Goal: Task Accomplishment & Management: Manage account settings

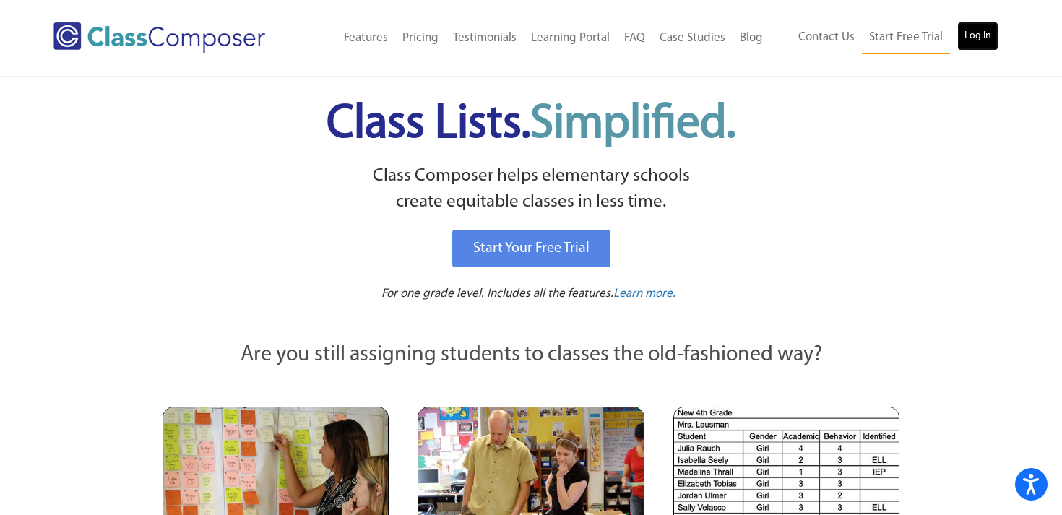
click at [978, 37] on link "Log In" at bounding box center [977, 36] width 41 height 29
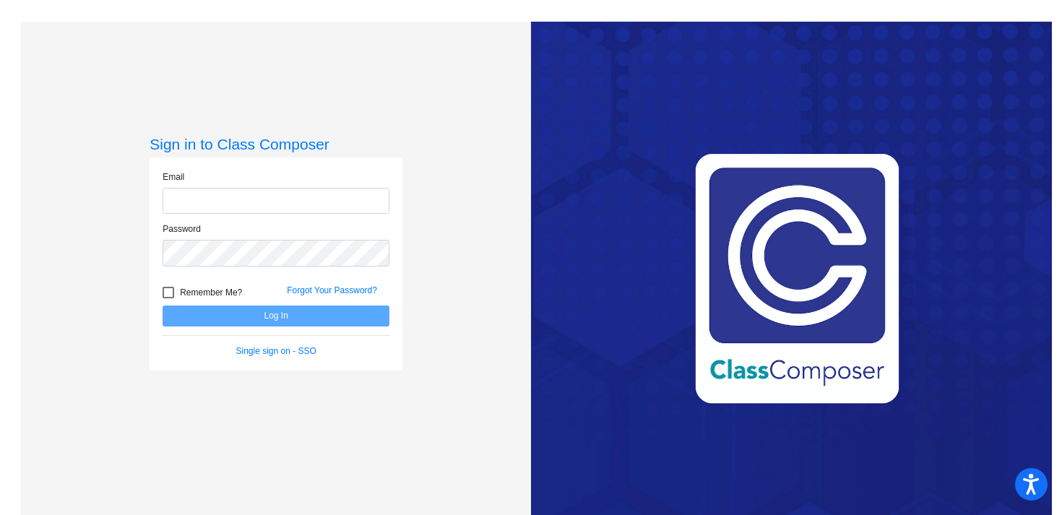
type input "[EMAIL_ADDRESS][DOMAIN_NAME]"
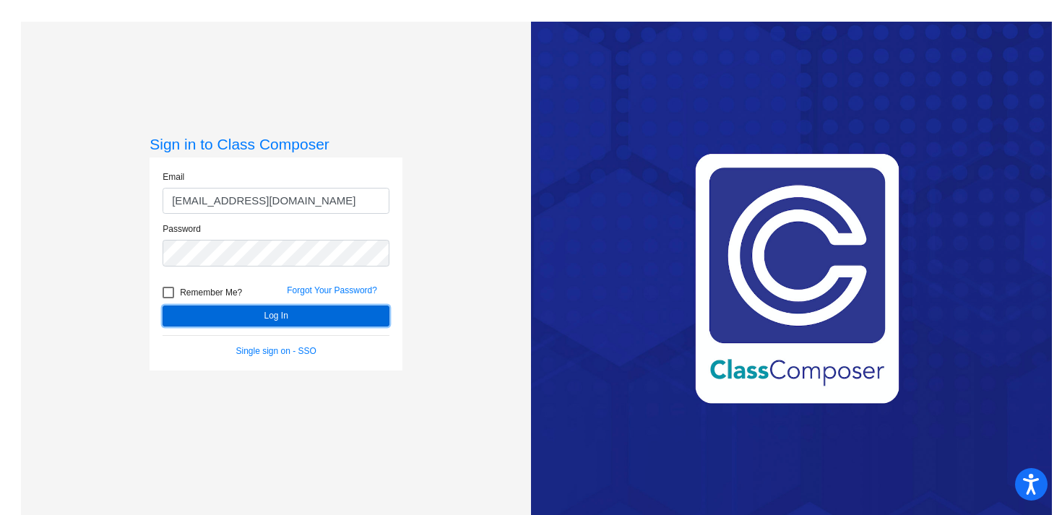
click at [264, 323] on button "Log In" at bounding box center [276, 316] width 227 height 21
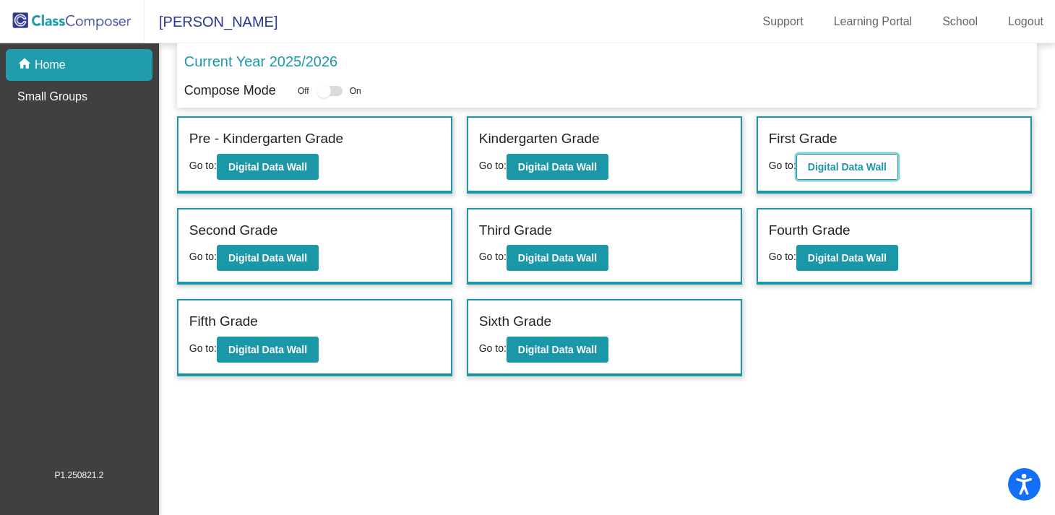
click at [850, 170] on b "Digital Data Wall" at bounding box center [847, 167] width 79 height 12
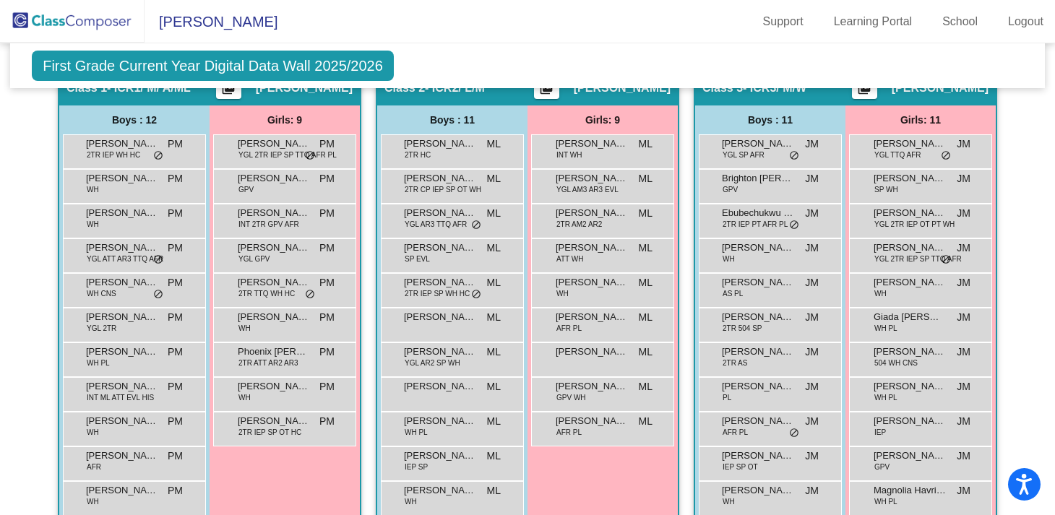
scroll to position [559, 0]
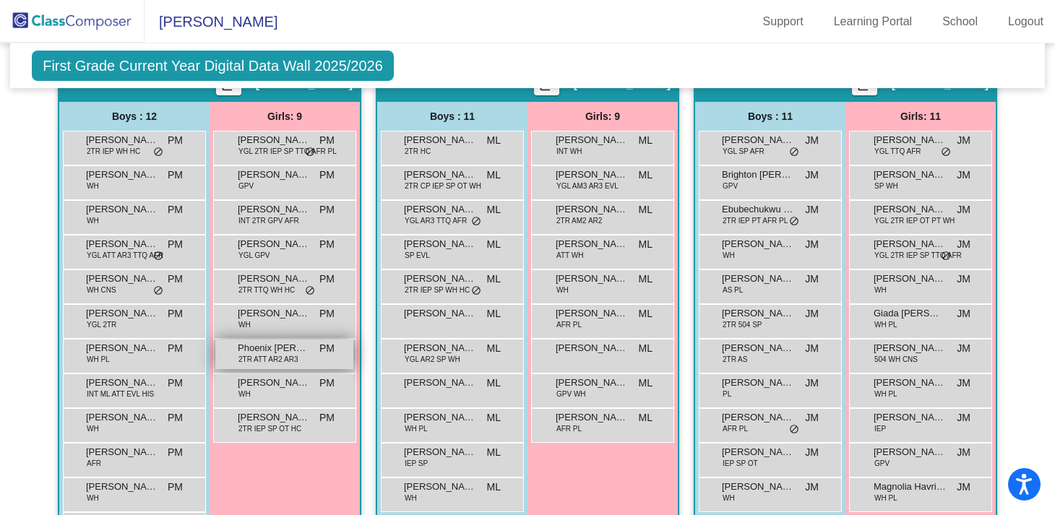
click at [280, 352] on span "Phoenix [PERSON_NAME]" at bounding box center [274, 348] width 72 height 14
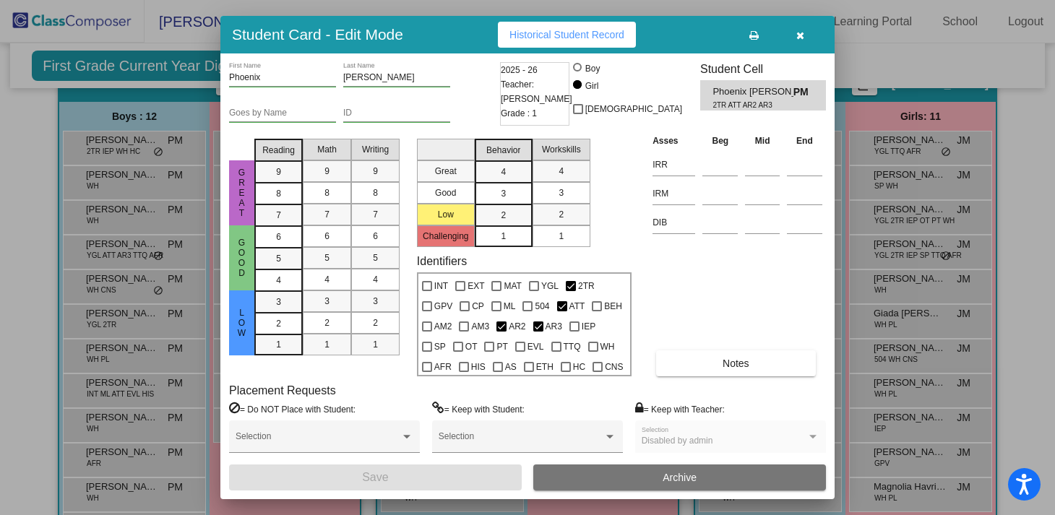
click at [798, 37] on icon "button" at bounding box center [800, 35] width 8 height 10
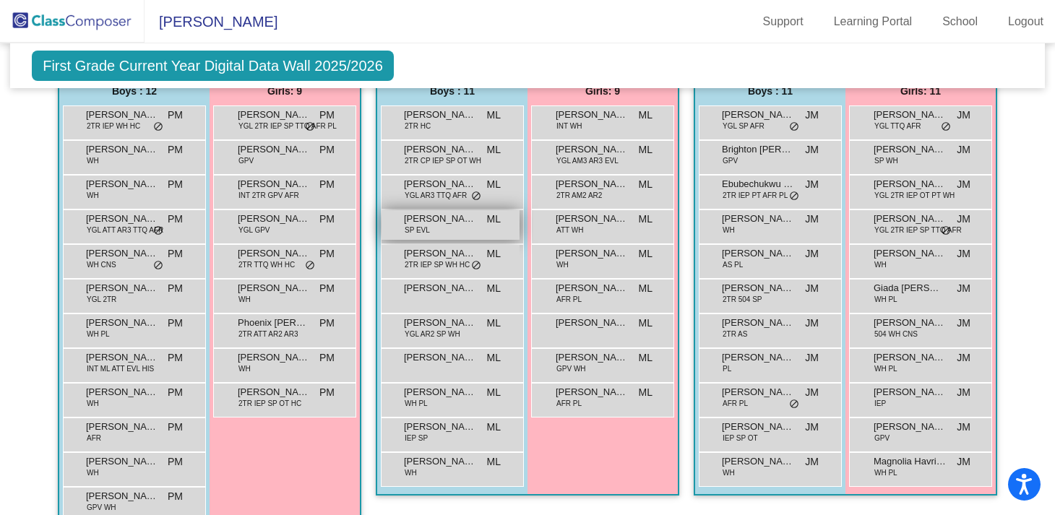
scroll to position [585, 0]
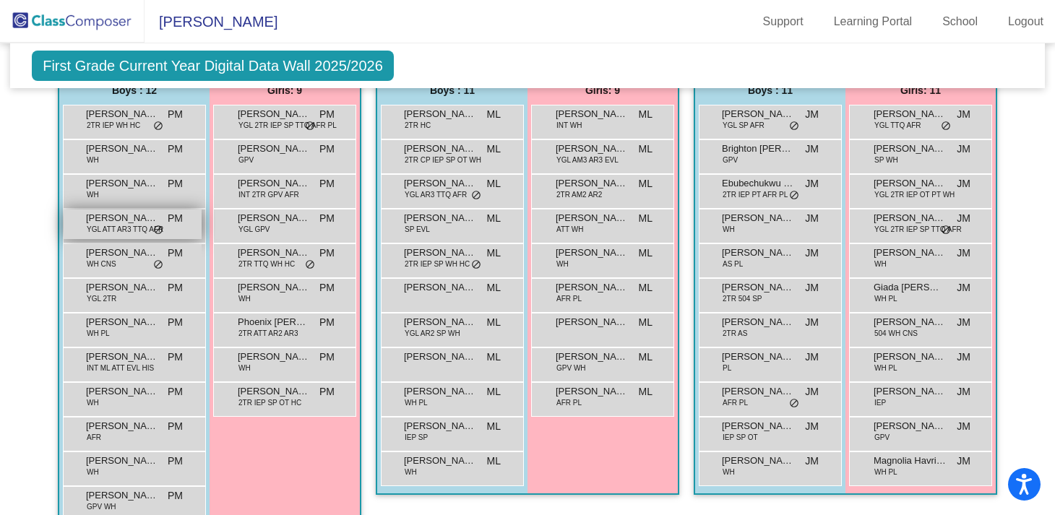
click at [116, 232] on span "YGL ATT AR3 TTQ AFR" at bounding box center [125, 229] width 77 height 11
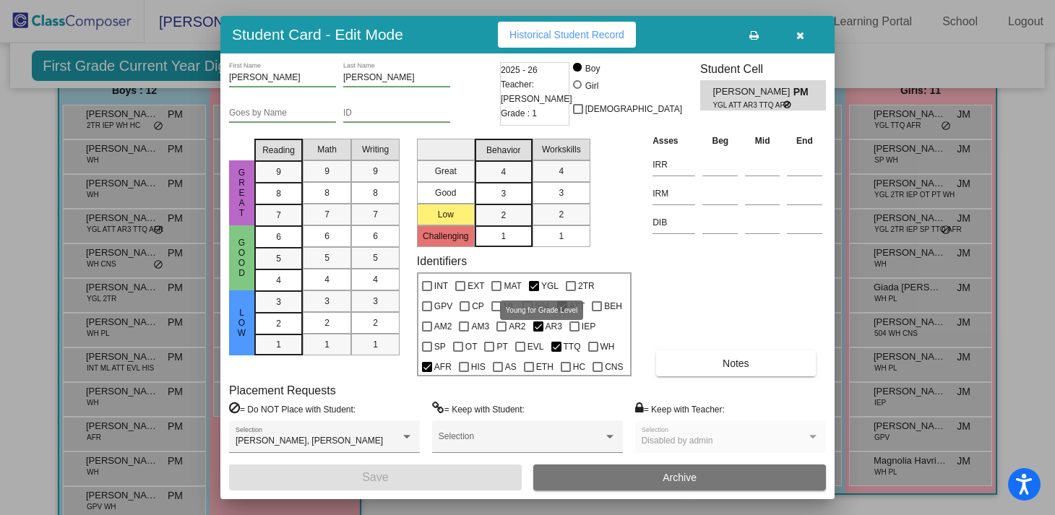
scroll to position [0, 0]
click at [796, 37] on icon "button" at bounding box center [800, 35] width 8 height 10
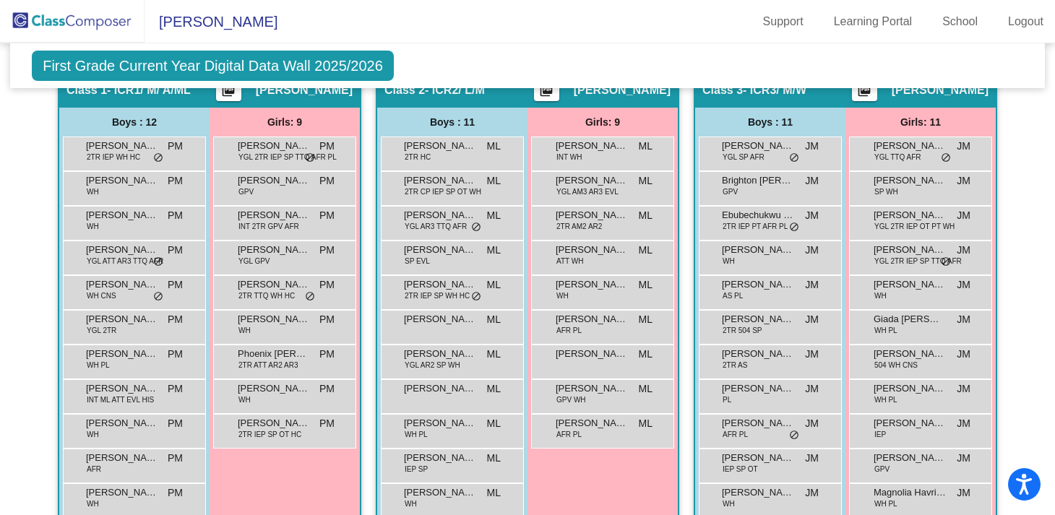
scroll to position [556, 0]
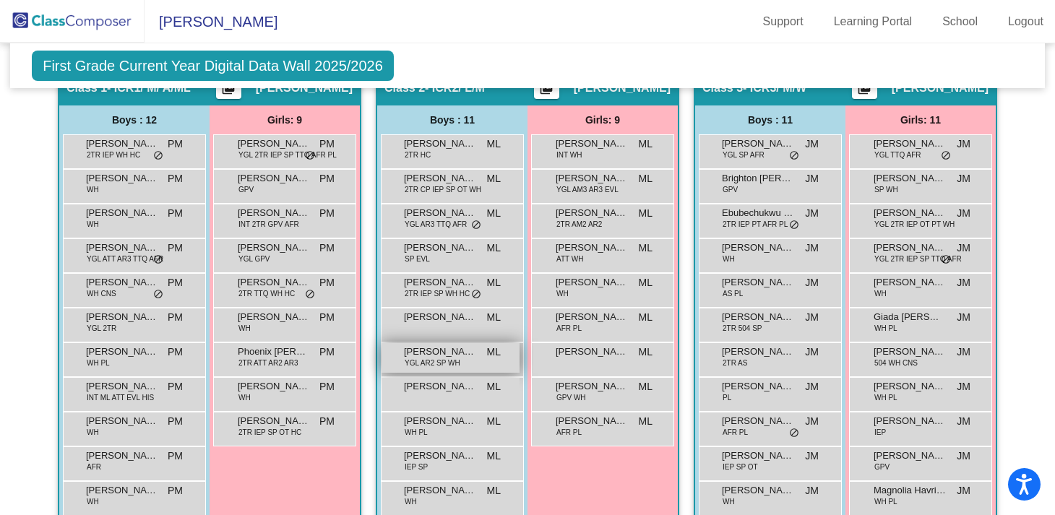
click at [426, 365] on span "YGL AR2 SP WH" at bounding box center [433, 363] width 56 height 11
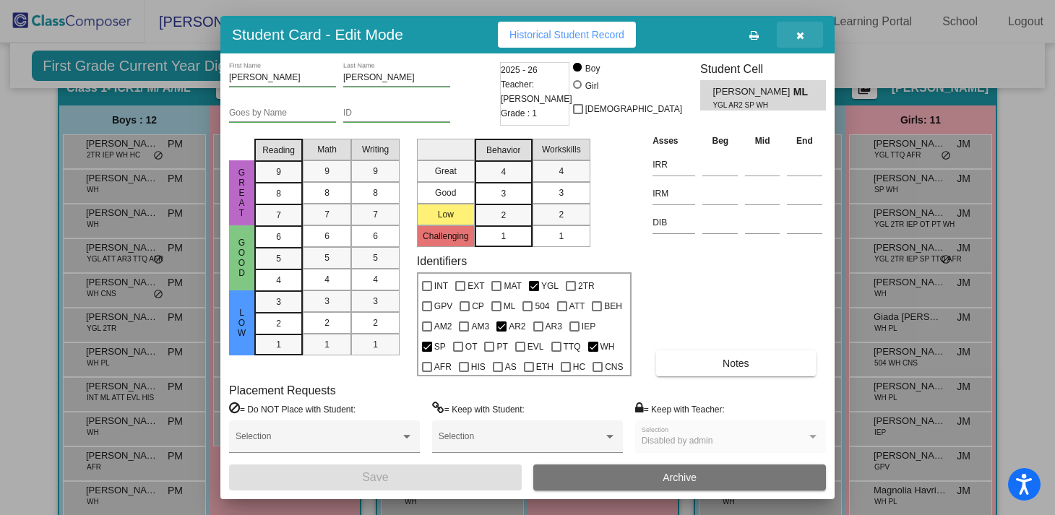
click at [801, 33] on icon "button" at bounding box center [800, 35] width 8 height 10
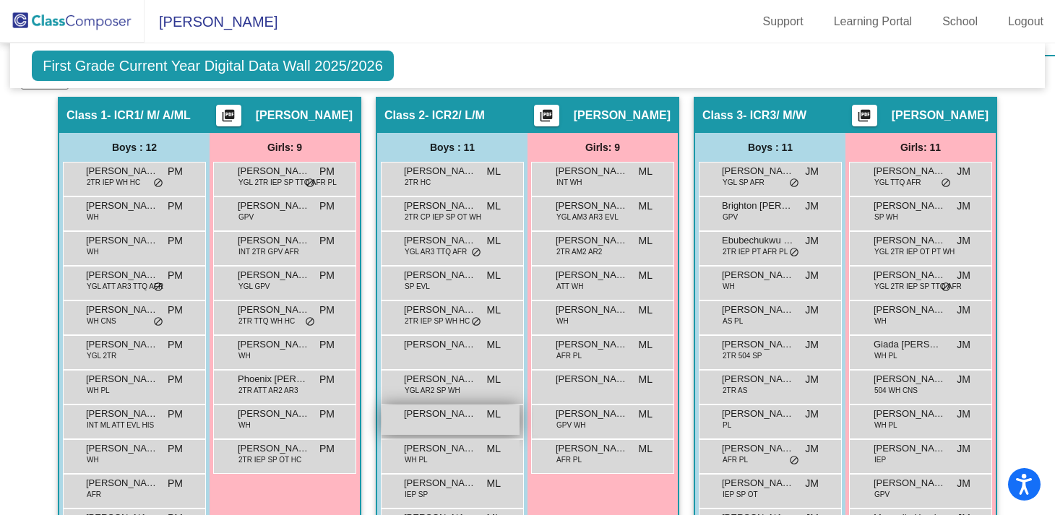
scroll to position [526, 0]
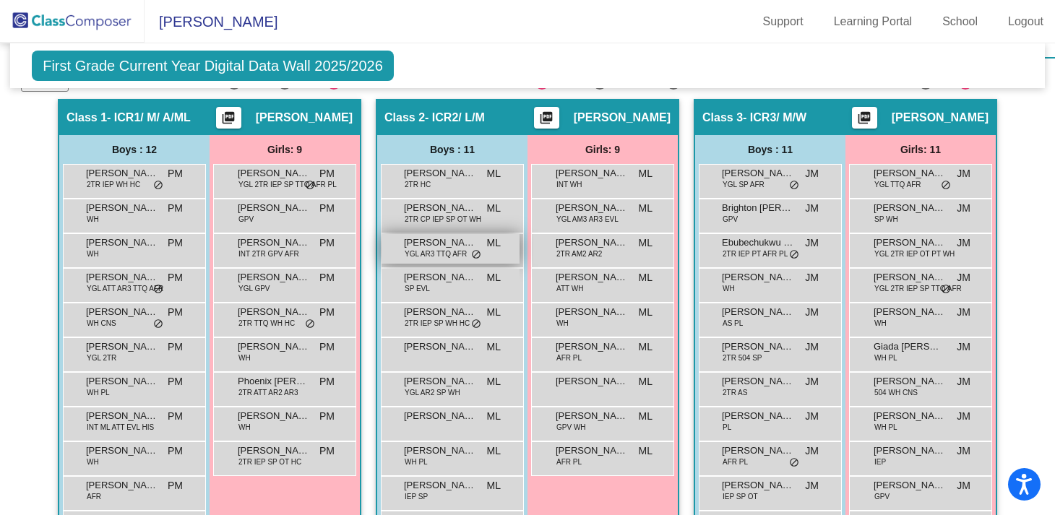
click at [436, 254] on span "YGL AR3 TTQ AFR" at bounding box center [436, 254] width 62 height 11
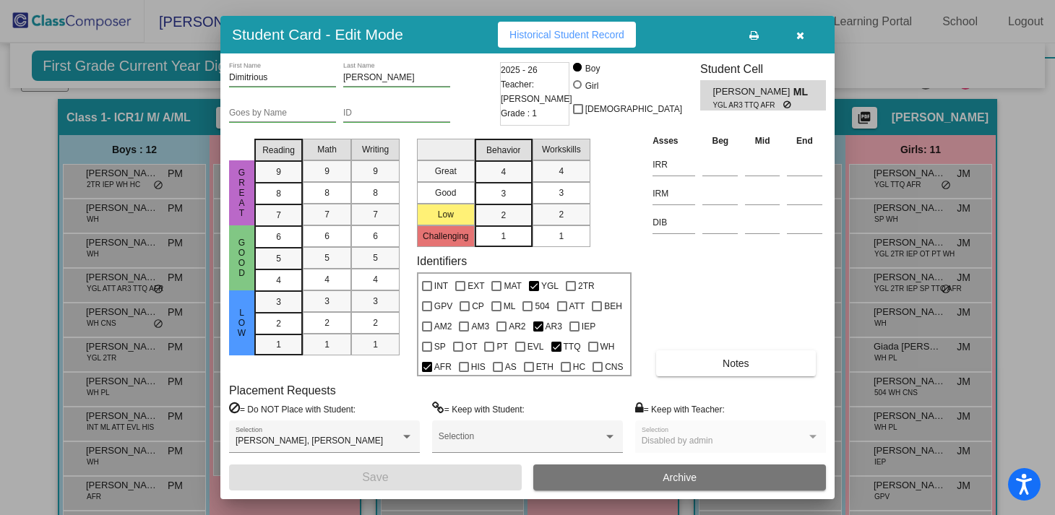
click at [691, 296] on div "Asses Beg Mid End IRR IRM DIB Notes" at bounding box center [737, 254] width 177 height 243
click at [800, 39] on icon "button" at bounding box center [800, 35] width 8 height 10
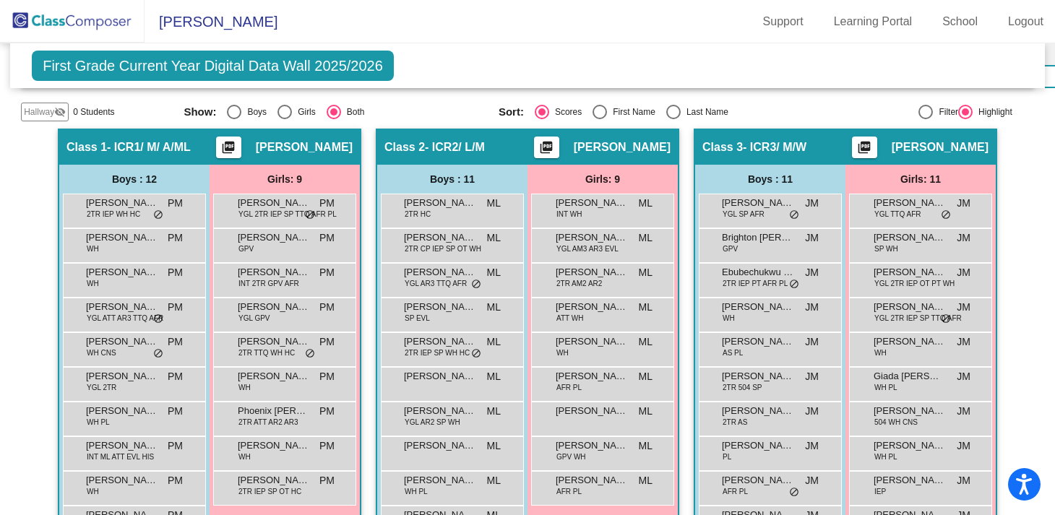
scroll to position [488, 0]
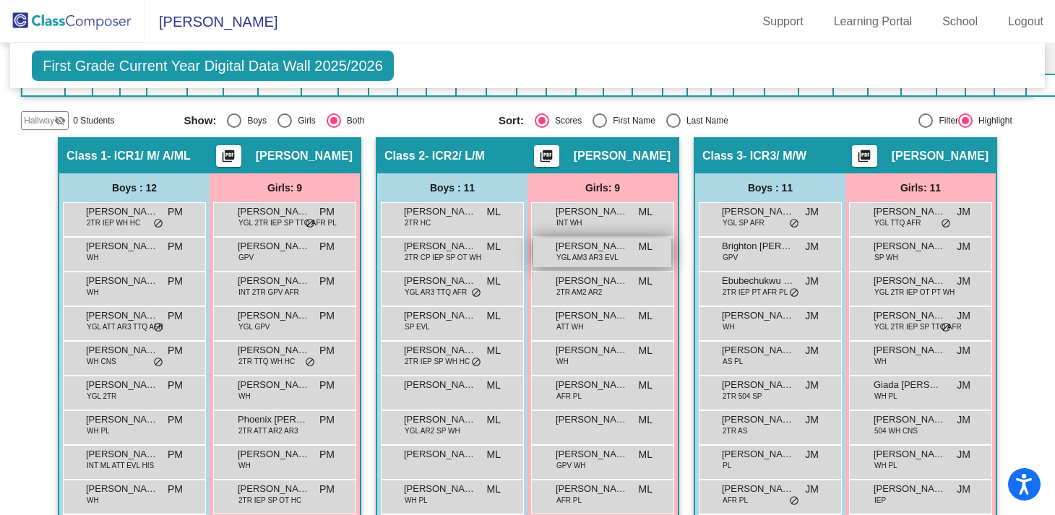
click at [589, 257] on span "YGL AM3 AR3 EVL" at bounding box center [587, 257] width 62 height 11
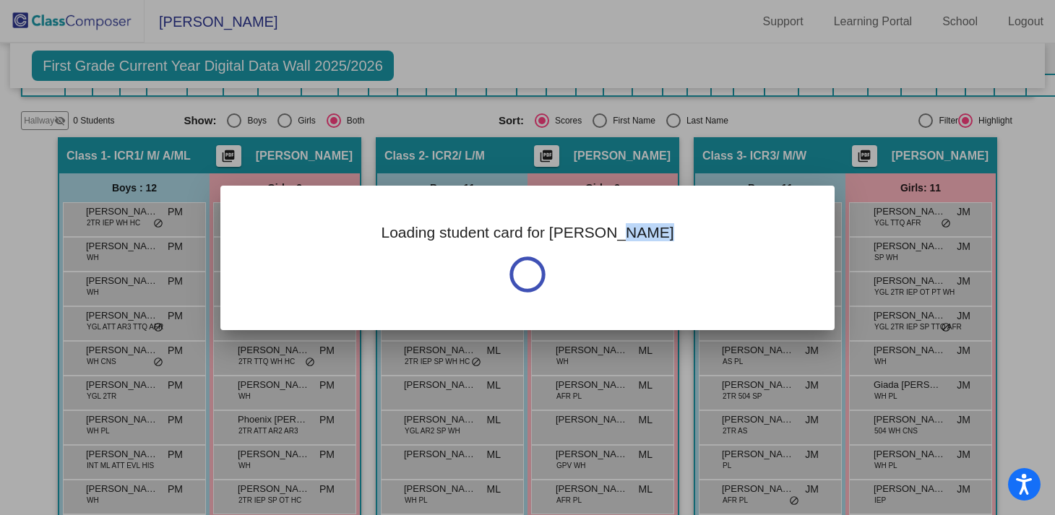
click at [589, 257] on div "Loading student card for [PERSON_NAME]" at bounding box center [527, 258] width 614 height 145
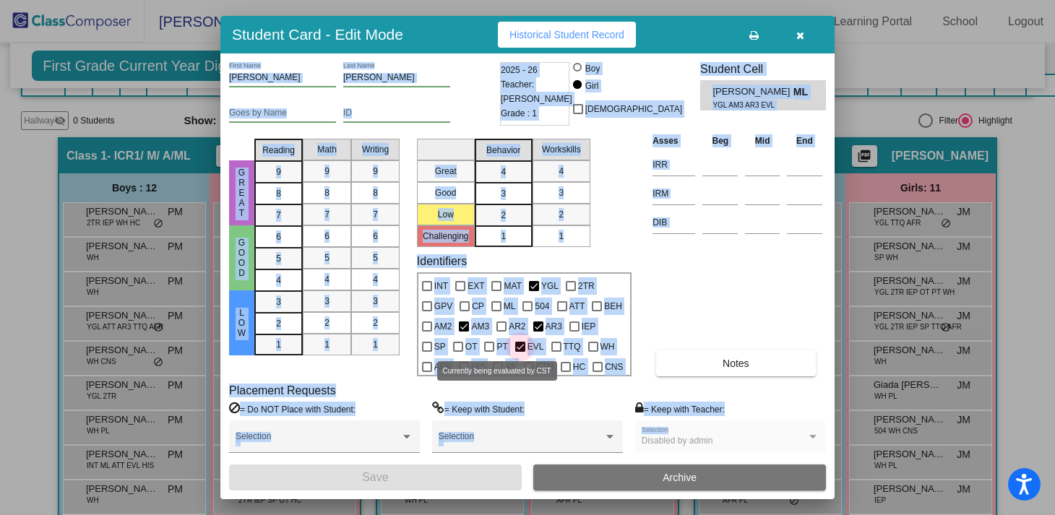
click at [527, 345] on span "EVL" at bounding box center [535, 346] width 17 height 17
click at [519, 352] on input "EVL" at bounding box center [519, 352] width 1 height 1
checkbox input "false"
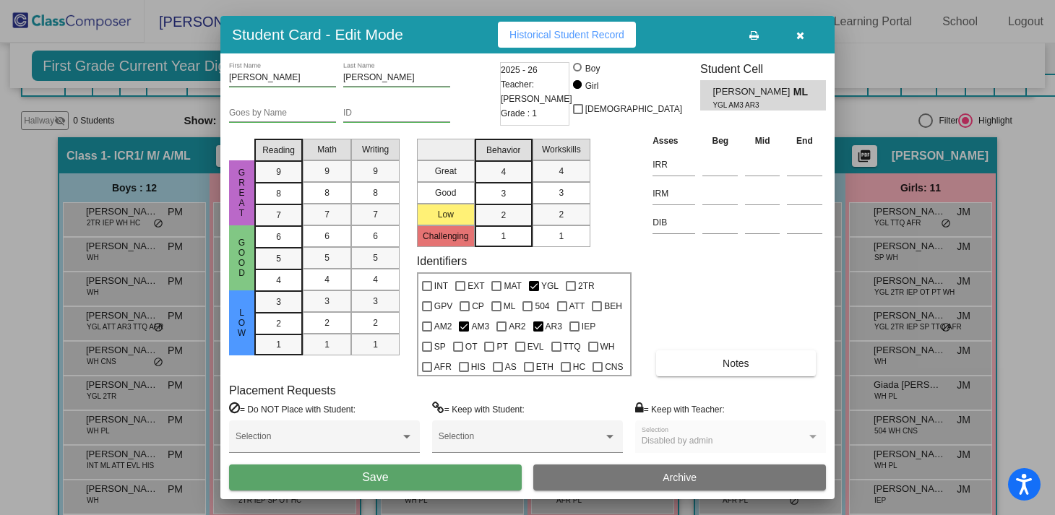
click at [715, 299] on div "Asses Beg Mid End IRR IRM DIB Notes" at bounding box center [737, 254] width 177 height 243
drag, startPoint x: 784, startPoint y: 92, endPoint x: 704, endPoint y: 95, distance: 80.3
click at [704, 95] on div "[PERSON_NAME] ML YGL AM3 AR3" at bounding box center [763, 95] width 126 height 30
copy span "[PERSON_NAME]"
click at [139, 121] on div at bounding box center [527, 257] width 1055 height 515
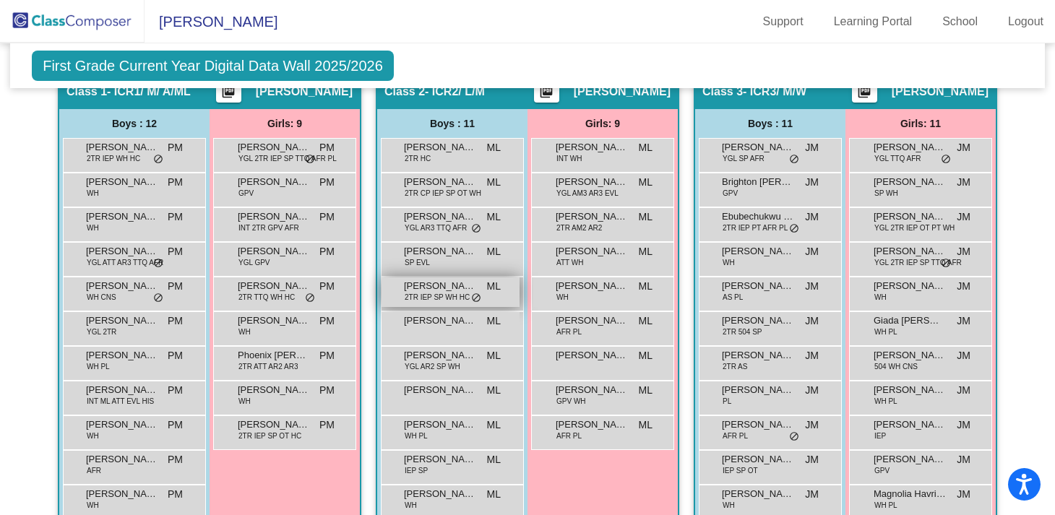
scroll to position [553, 0]
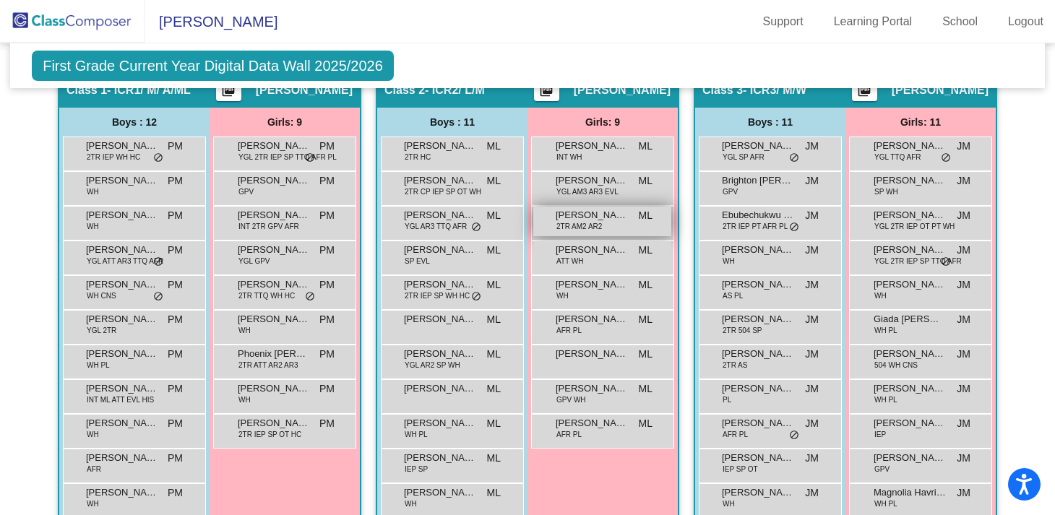
click at [587, 224] on span "2TR AM2 AR2" at bounding box center [579, 226] width 46 height 11
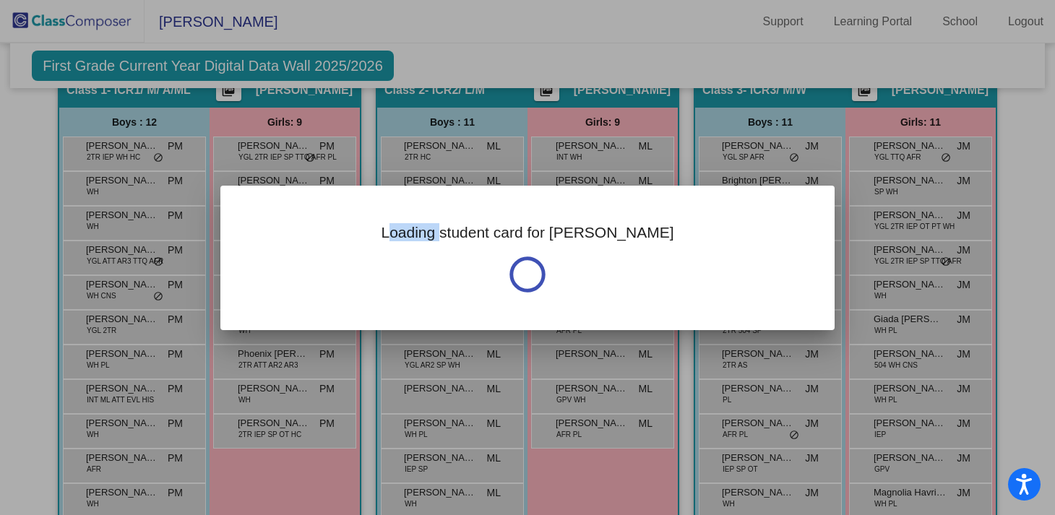
click at [587, 224] on h3 "Loading student card for [PERSON_NAME]" at bounding box center [527, 232] width 293 height 18
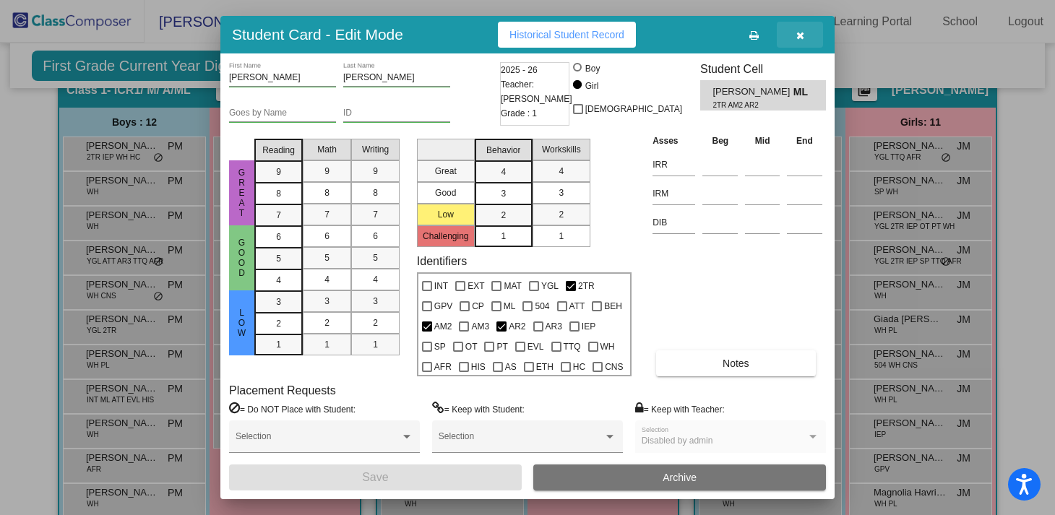
click at [799, 35] on icon "button" at bounding box center [800, 35] width 8 height 10
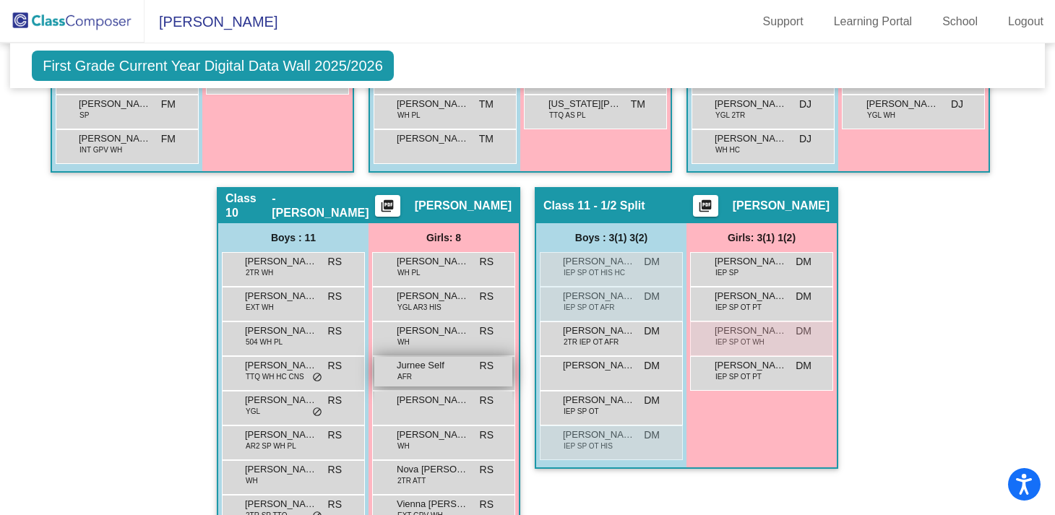
scroll to position [1937, 0]
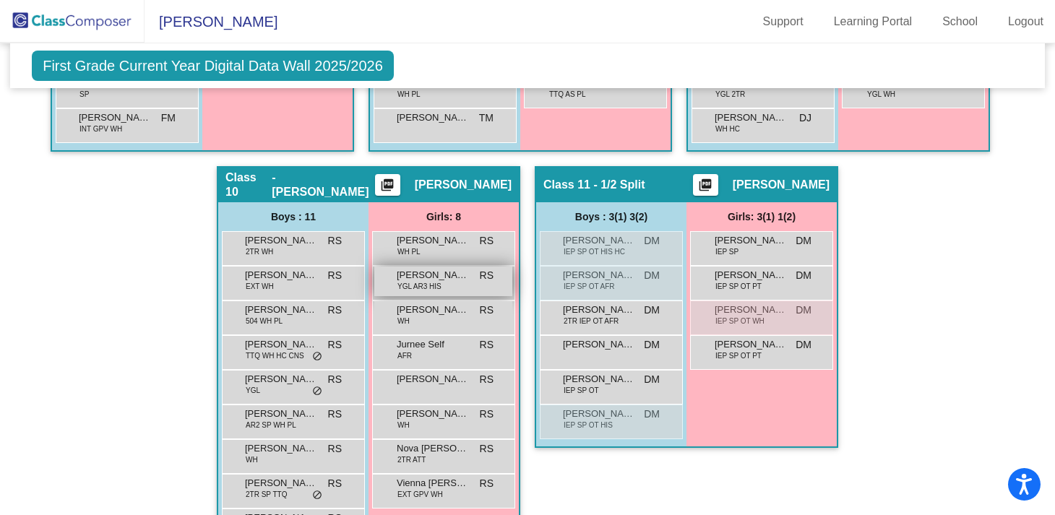
click at [431, 279] on span "[PERSON_NAME]" at bounding box center [433, 275] width 72 height 14
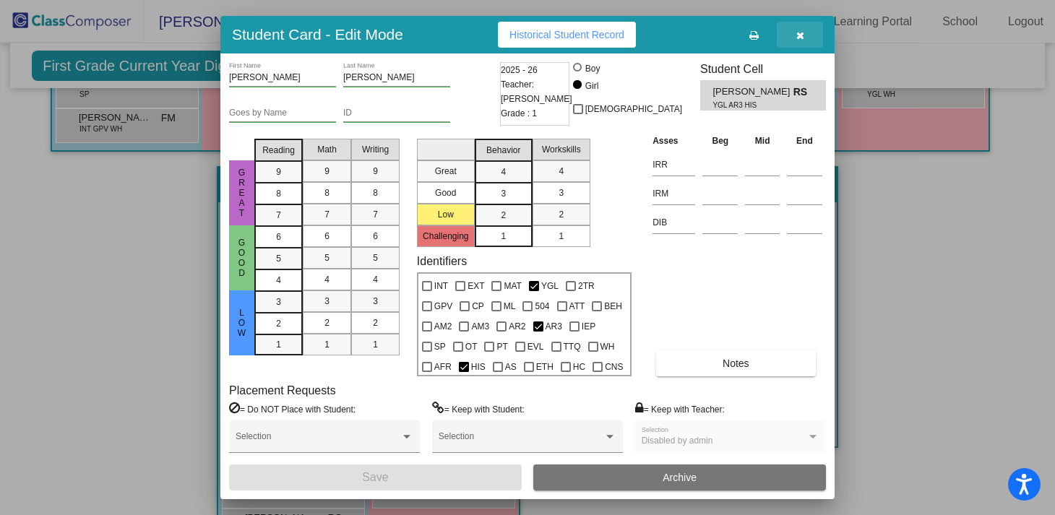
click at [798, 33] on icon "button" at bounding box center [800, 35] width 8 height 10
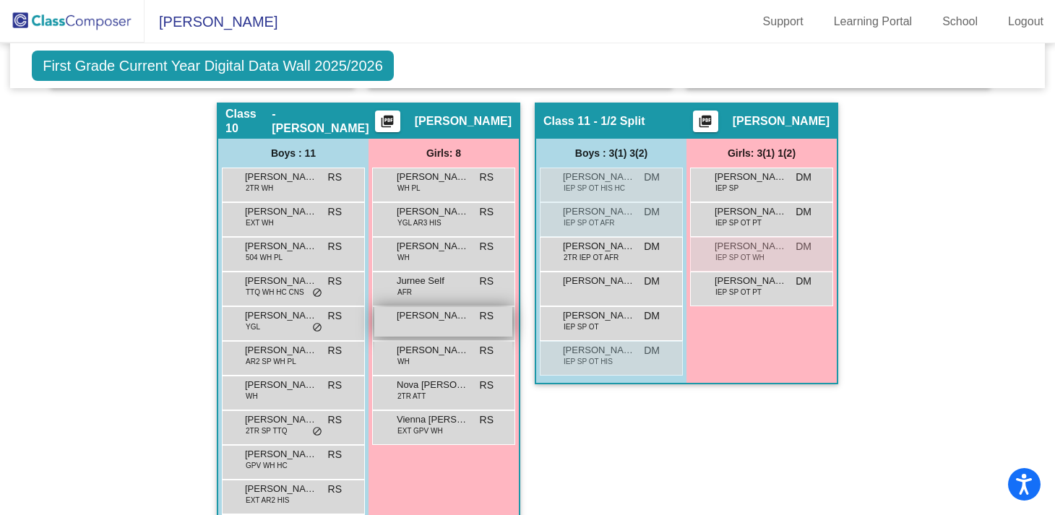
scroll to position [2004, 0]
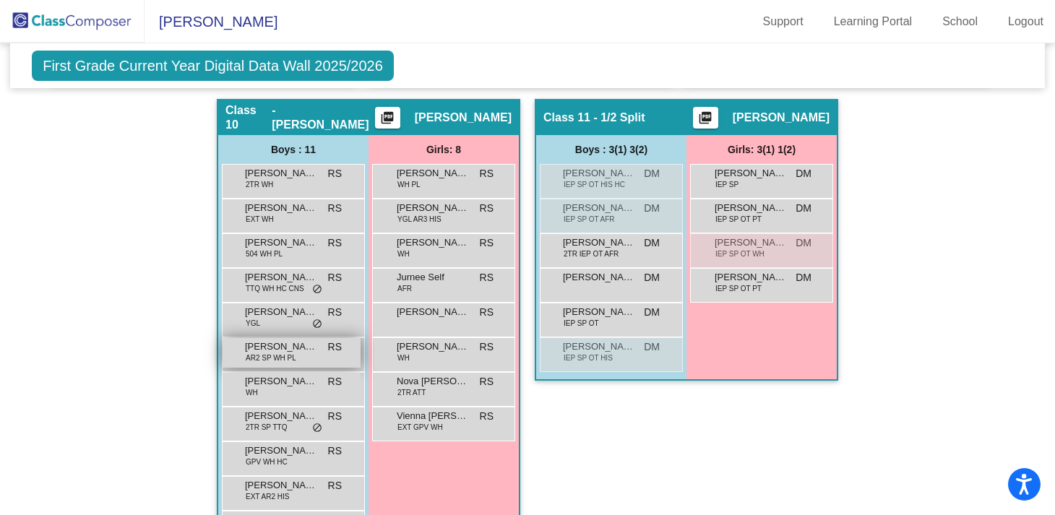
click at [288, 360] on span "AR2 SP WH PL" at bounding box center [271, 358] width 51 height 11
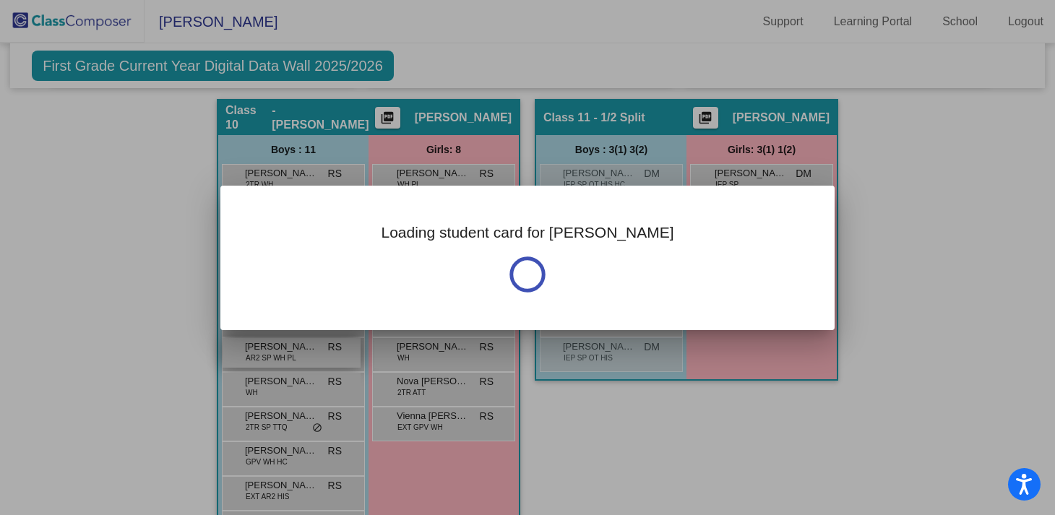
click at [288, 360] on div "Loading student card for [PERSON_NAME] Notes Previous Year undefined - Last Edi…" at bounding box center [527, 257] width 1055 height 515
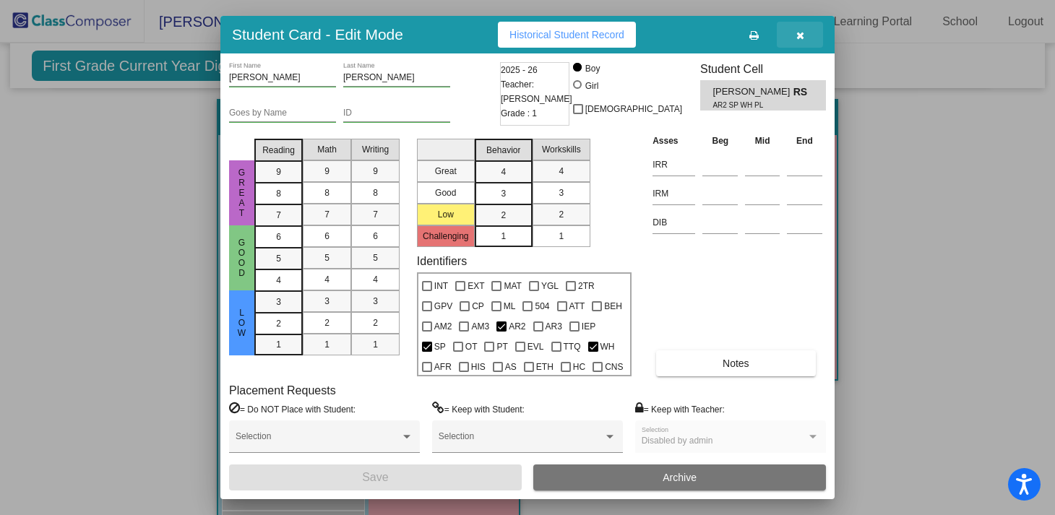
click at [798, 27] on button "button" at bounding box center [800, 35] width 46 height 26
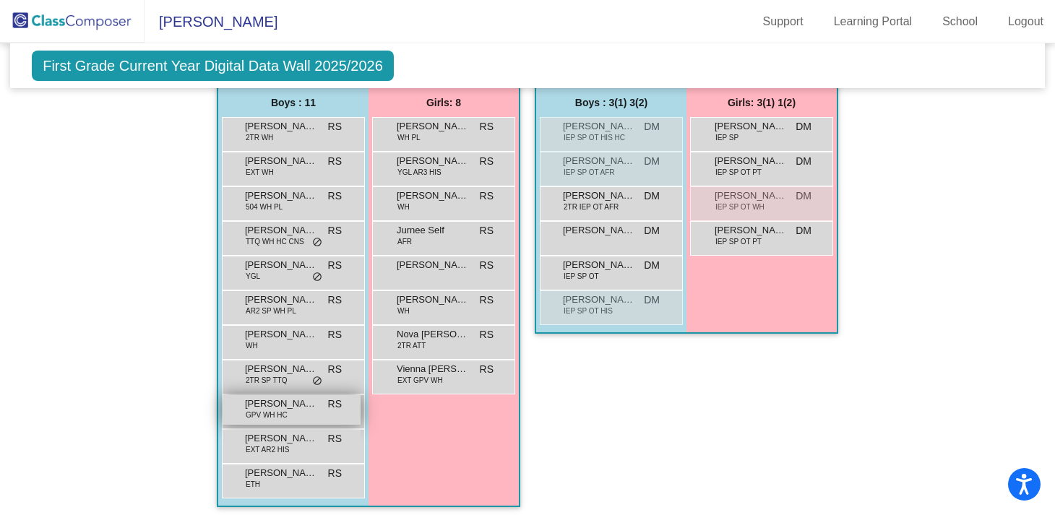
scroll to position [2053, 0]
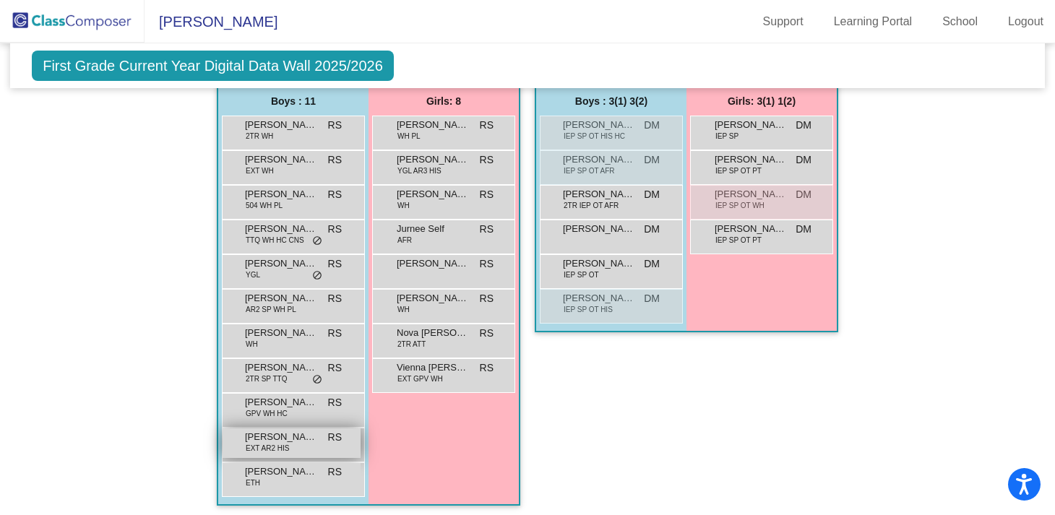
click at [301, 441] on span "[PERSON_NAME]" at bounding box center [281, 437] width 72 height 14
click at [0, 0] on div at bounding box center [0, 0] width 0 height 0
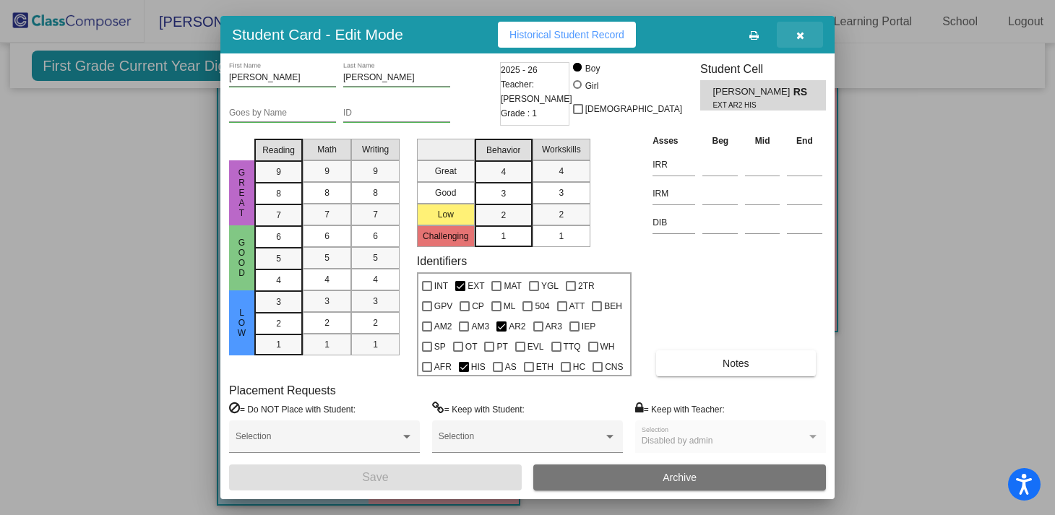
click at [801, 33] on icon "button" at bounding box center [800, 35] width 8 height 10
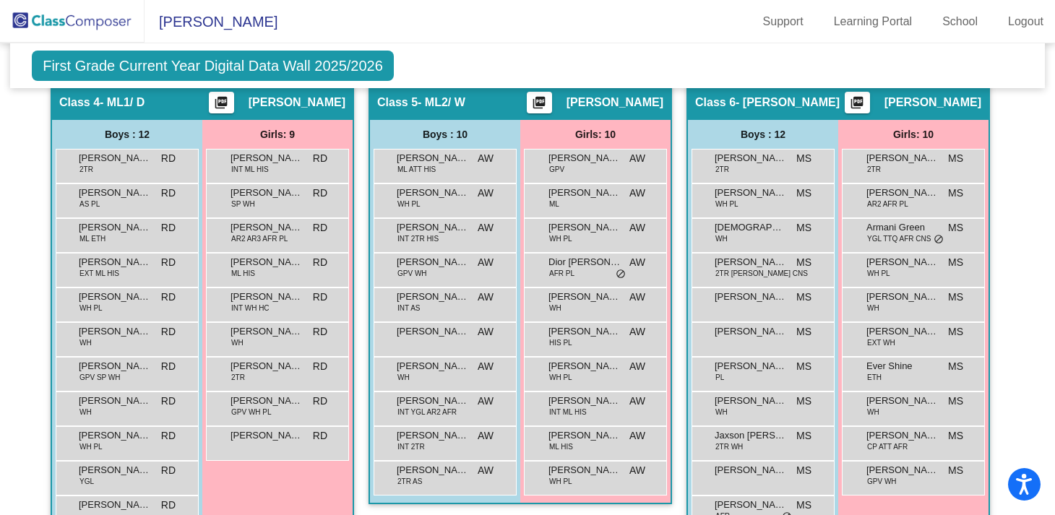
scroll to position [1045, 0]
click at [444, 407] on span "INT YGL AR2 AFR" at bounding box center [426, 412] width 59 height 11
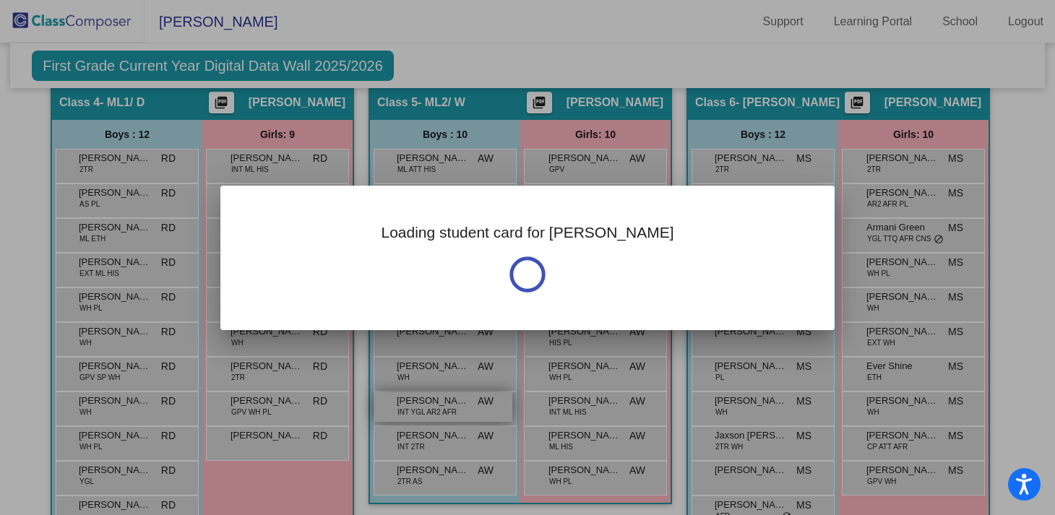
click at [444, 407] on div at bounding box center [527, 257] width 1055 height 515
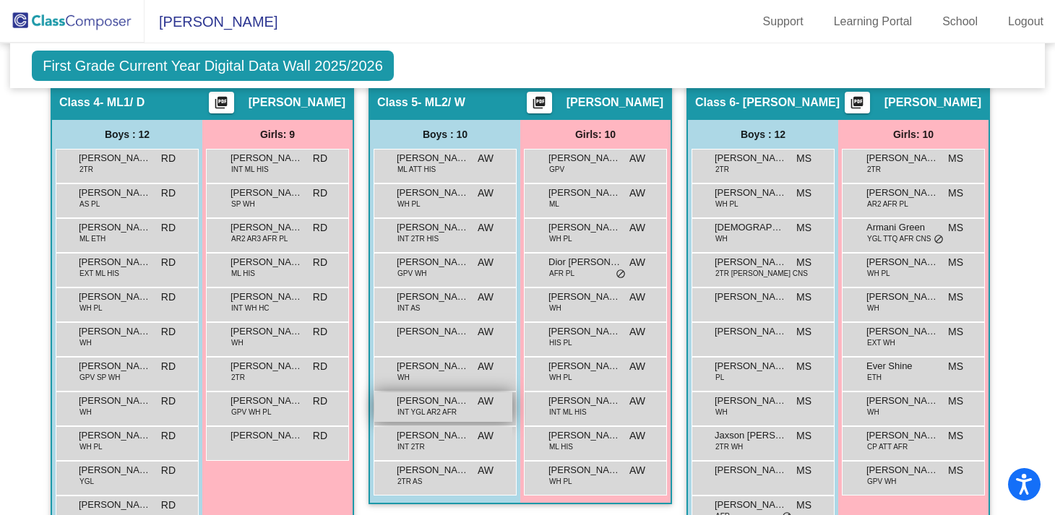
click at [444, 407] on span "INT YGL AR2 AFR" at bounding box center [426, 412] width 59 height 11
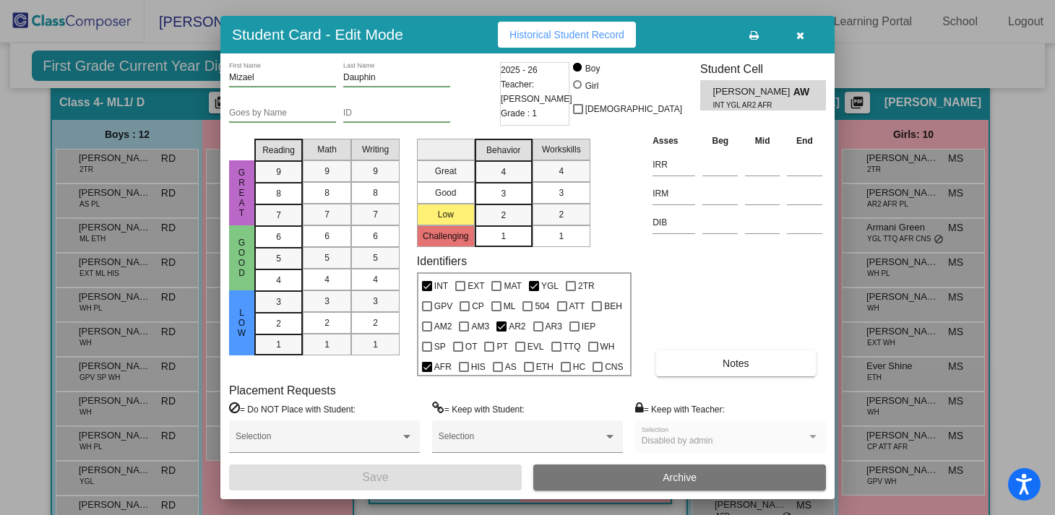
click at [799, 33] on icon "button" at bounding box center [800, 35] width 8 height 10
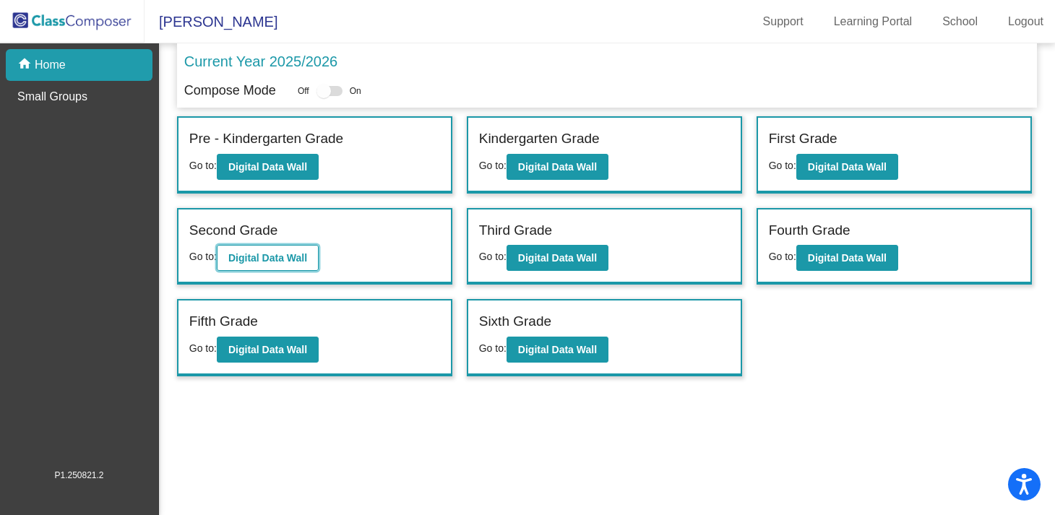
click at [272, 263] on b "Digital Data Wall" at bounding box center [267, 258] width 79 height 12
click at [566, 261] on b "Digital Data Wall" at bounding box center [557, 258] width 79 height 12
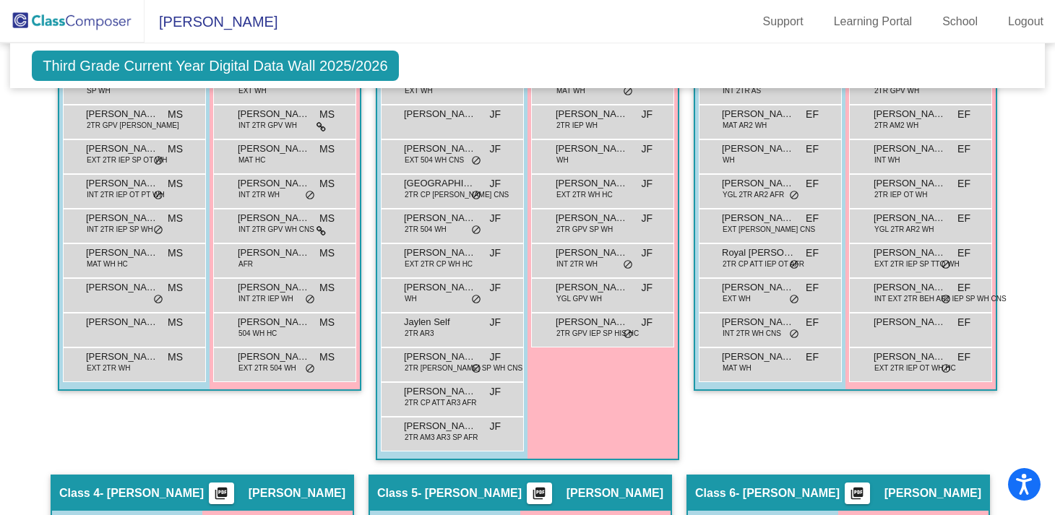
scroll to position [692, 0]
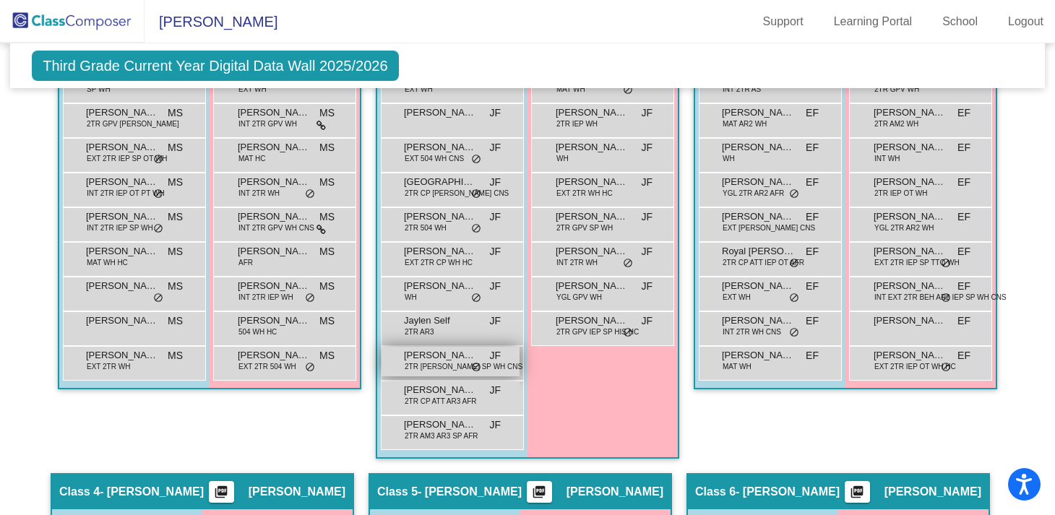
click at [423, 355] on span "[PERSON_NAME]" at bounding box center [440, 355] width 72 height 14
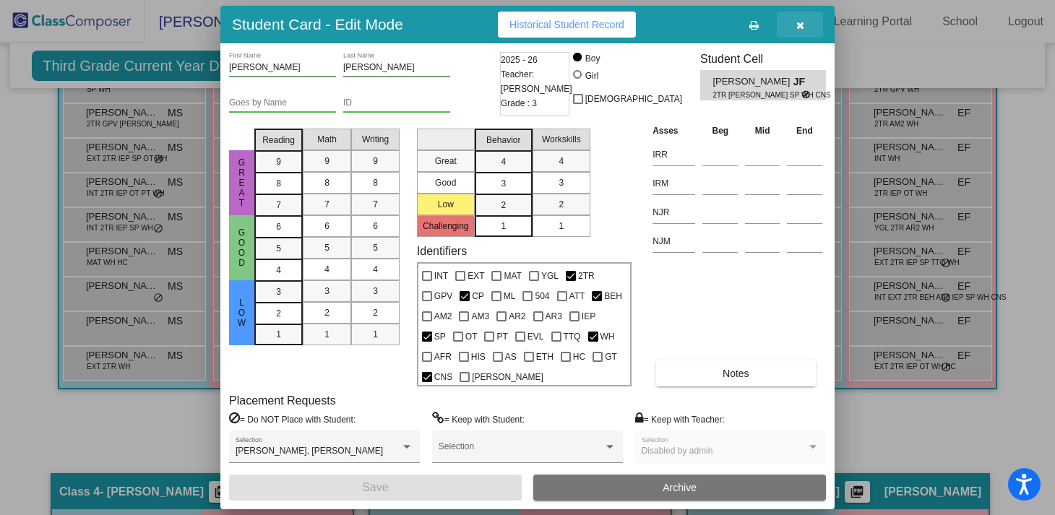
click at [801, 21] on icon "button" at bounding box center [800, 25] width 8 height 10
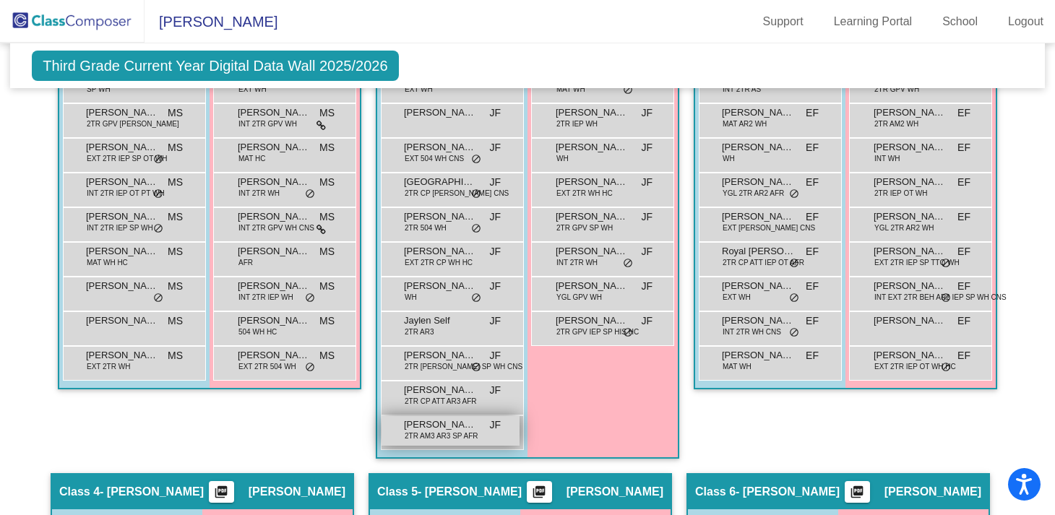
click at [441, 431] on span "2TR AM3 AR3 SP AFR" at bounding box center [442, 436] width 74 height 11
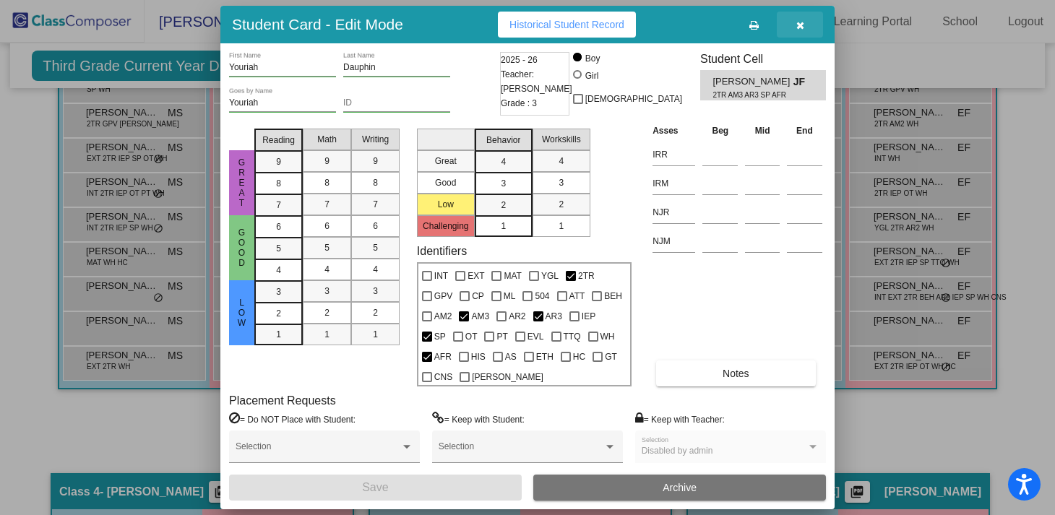
click at [798, 22] on icon "button" at bounding box center [800, 25] width 8 height 10
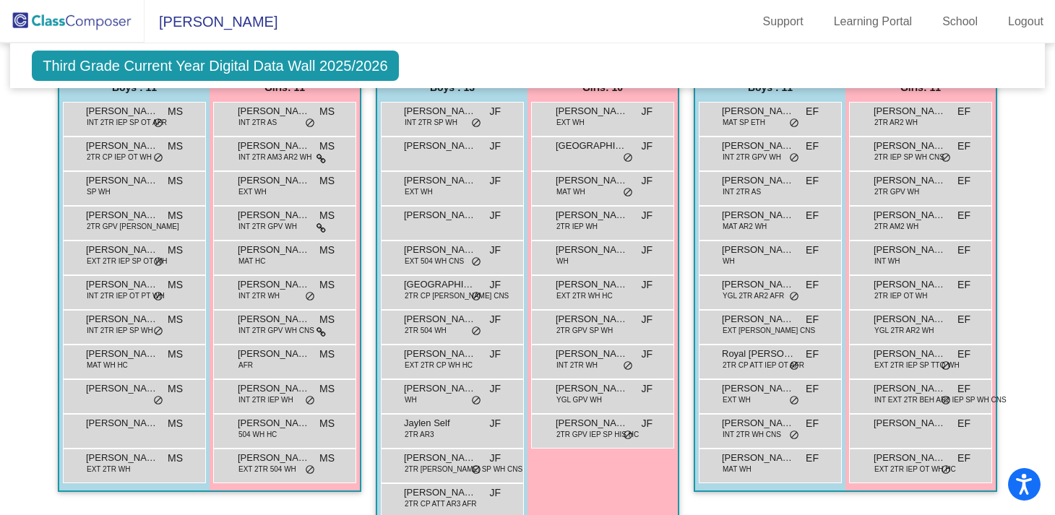
scroll to position [587, 0]
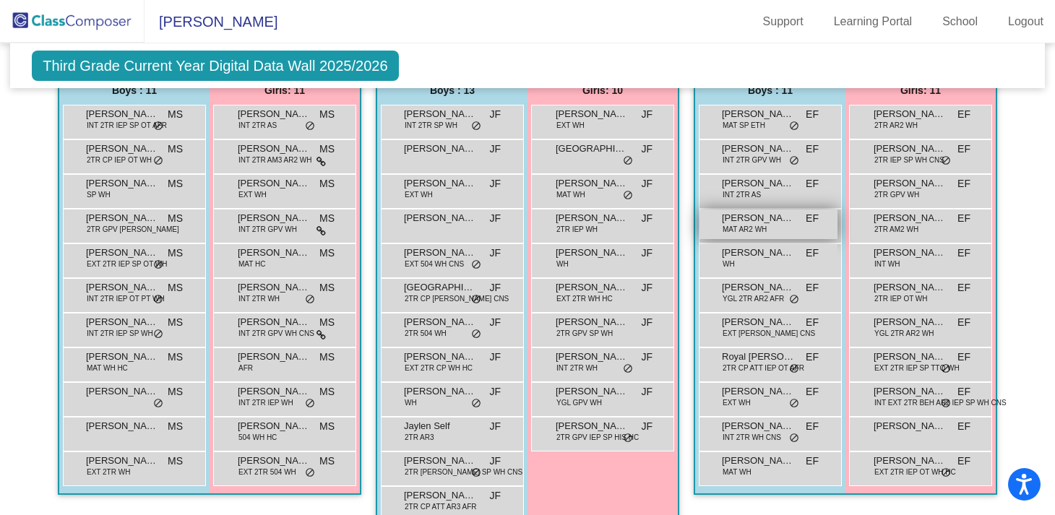
click at [775, 230] on div "[PERSON_NAME] MAT AR2 WH EF lock do_not_disturb_alt" at bounding box center [768, 225] width 138 height 30
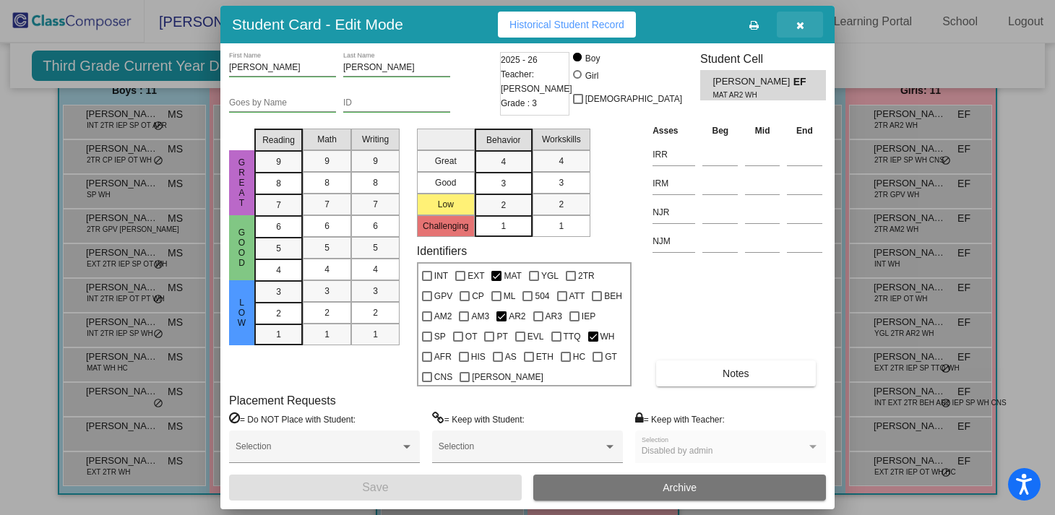
click at [803, 25] on icon "button" at bounding box center [800, 25] width 8 height 10
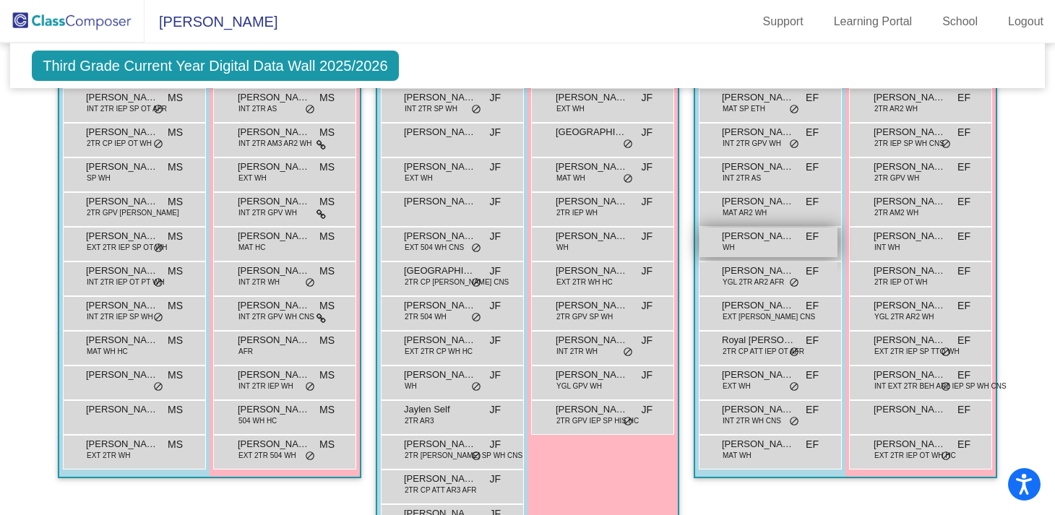
scroll to position [611, 0]
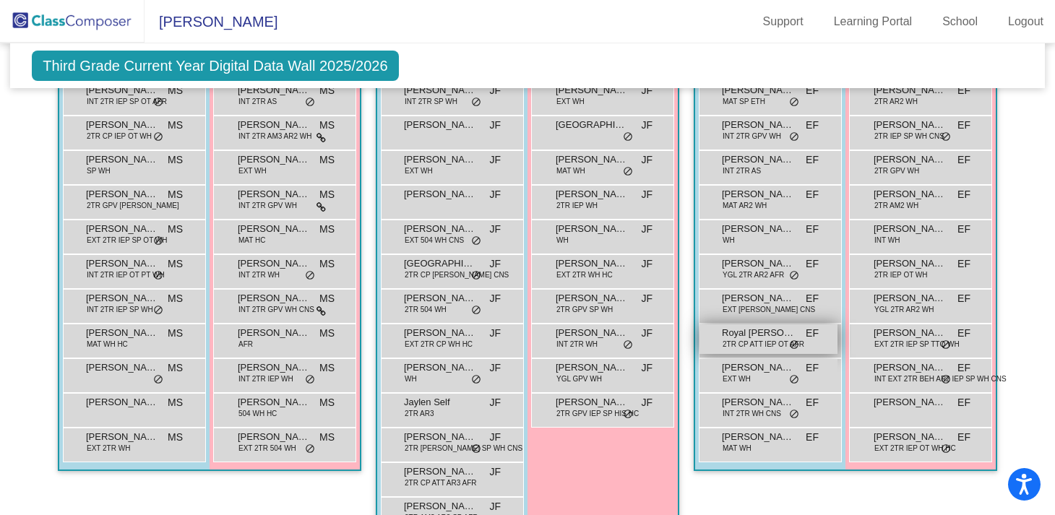
click at [773, 345] on span "2TR CP ATT IEP OT AFR" at bounding box center [764, 344] width 82 height 11
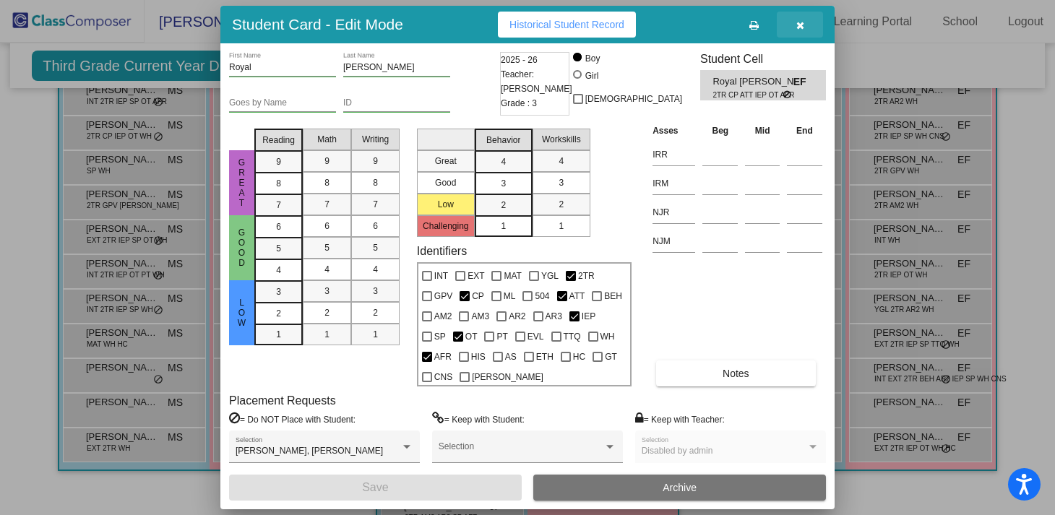
click at [799, 27] on icon "button" at bounding box center [800, 25] width 8 height 10
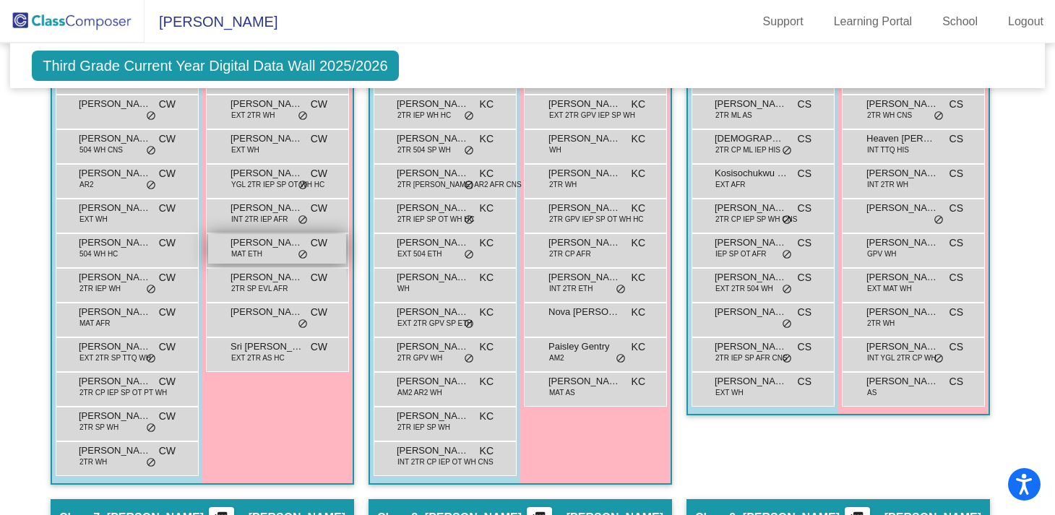
scroll to position [1211, 0]
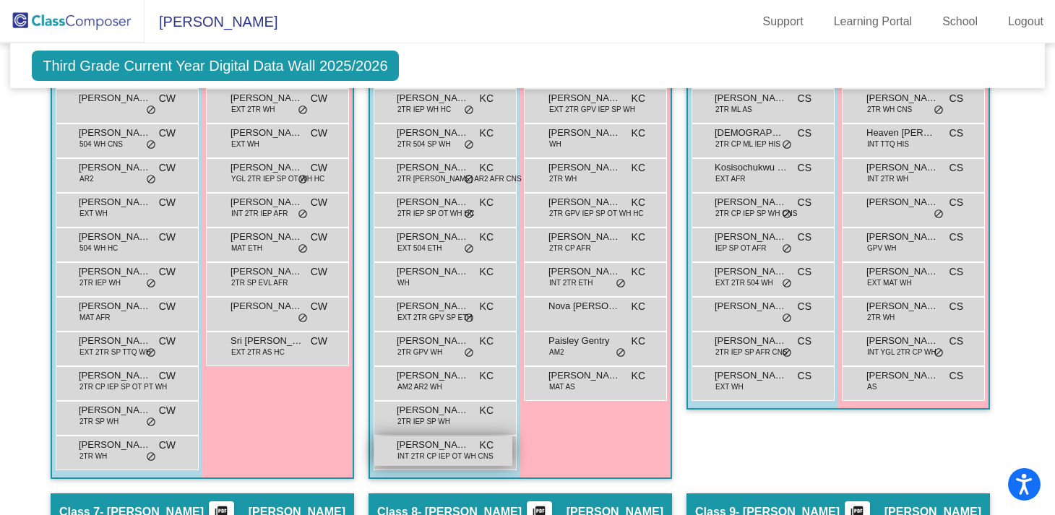
click at [465, 452] on span "INT 2TR CP IEP OT WH CNS" at bounding box center [445, 456] width 96 height 11
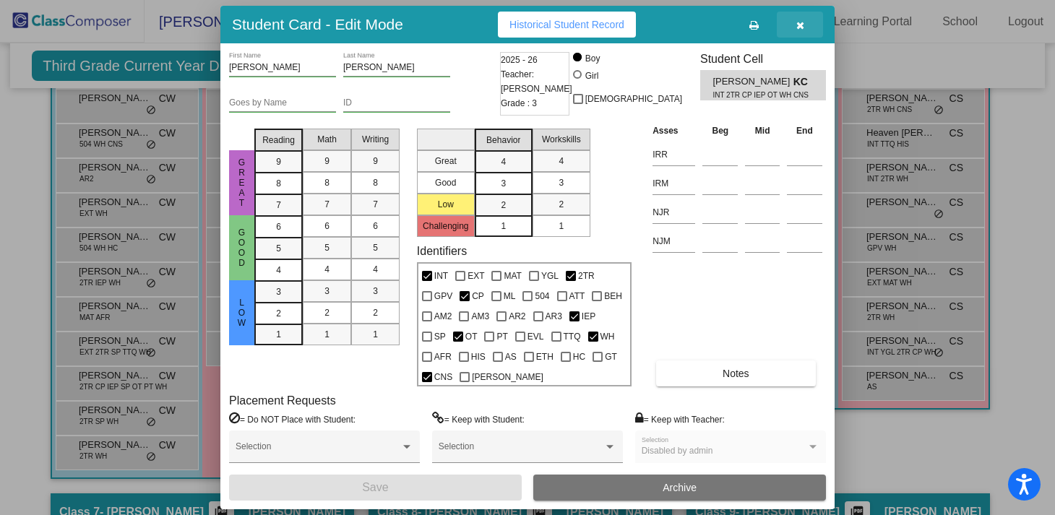
click at [805, 25] on button "button" at bounding box center [800, 25] width 46 height 26
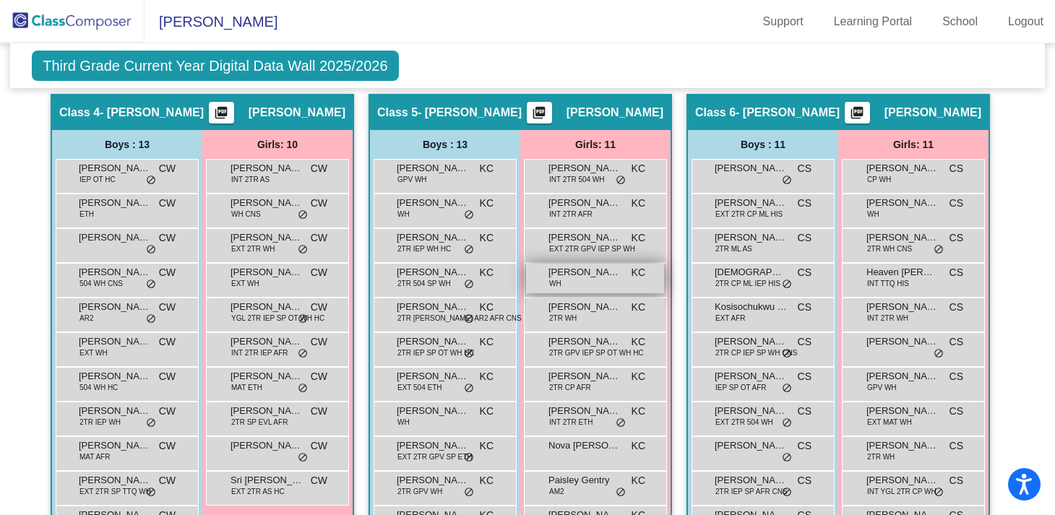
scroll to position [1071, 0]
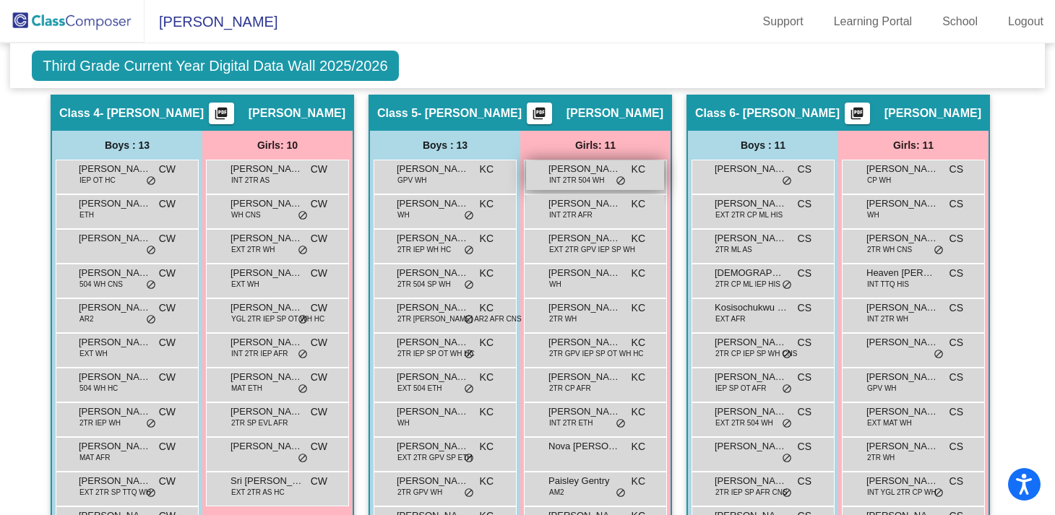
click at [588, 184] on span "INT 2TR 504 WH" at bounding box center [577, 180] width 56 height 11
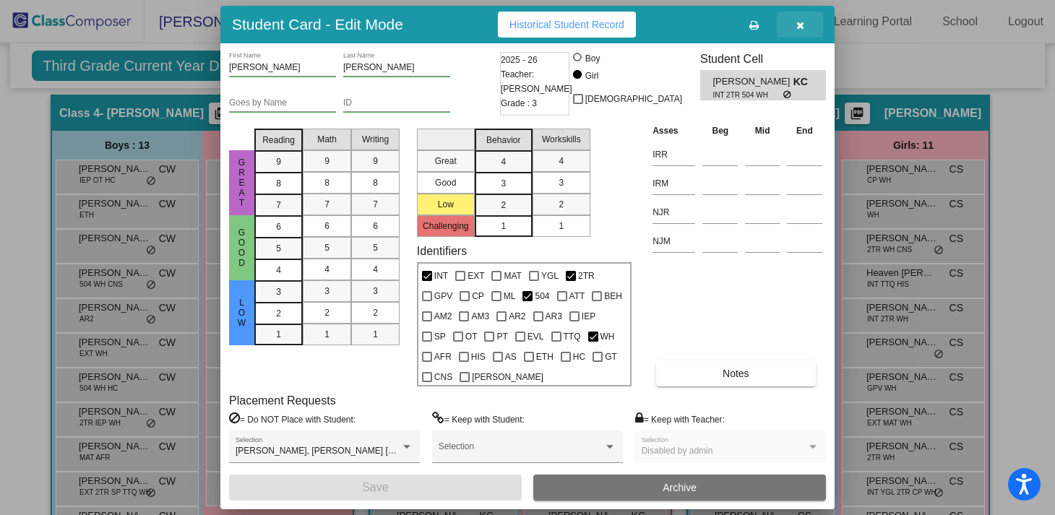
click at [802, 26] on icon "button" at bounding box center [800, 25] width 8 height 10
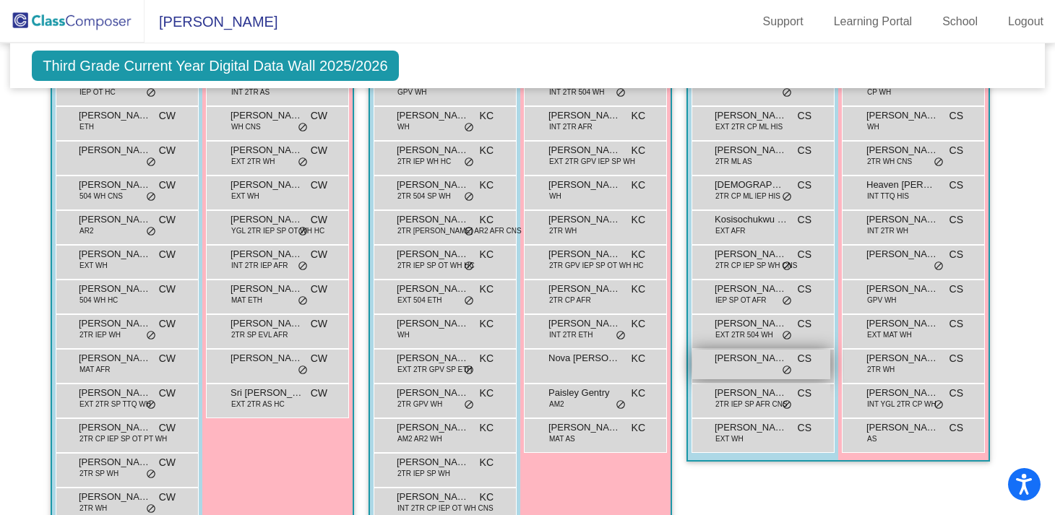
scroll to position [1155, 0]
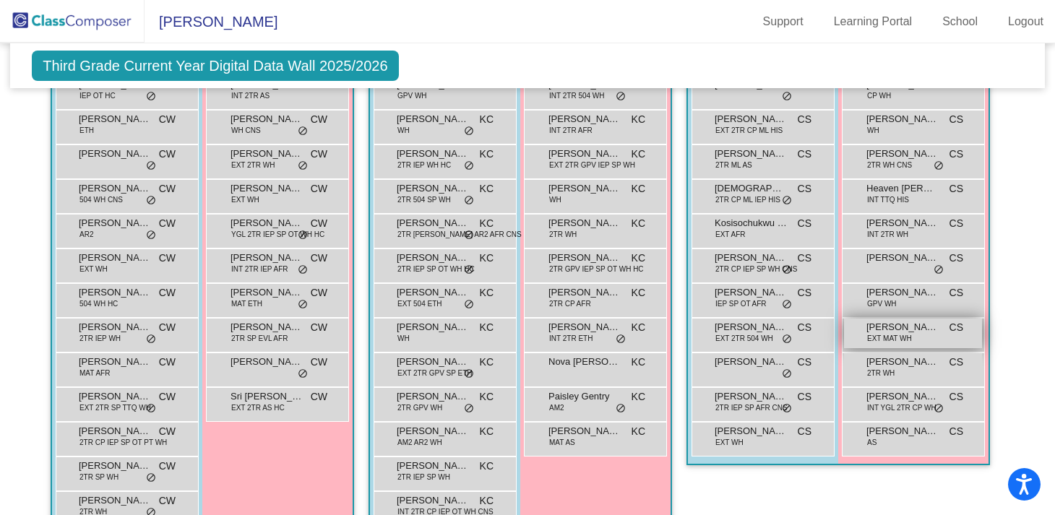
click at [885, 337] on span "EXT MAT WH" at bounding box center [889, 338] width 45 height 11
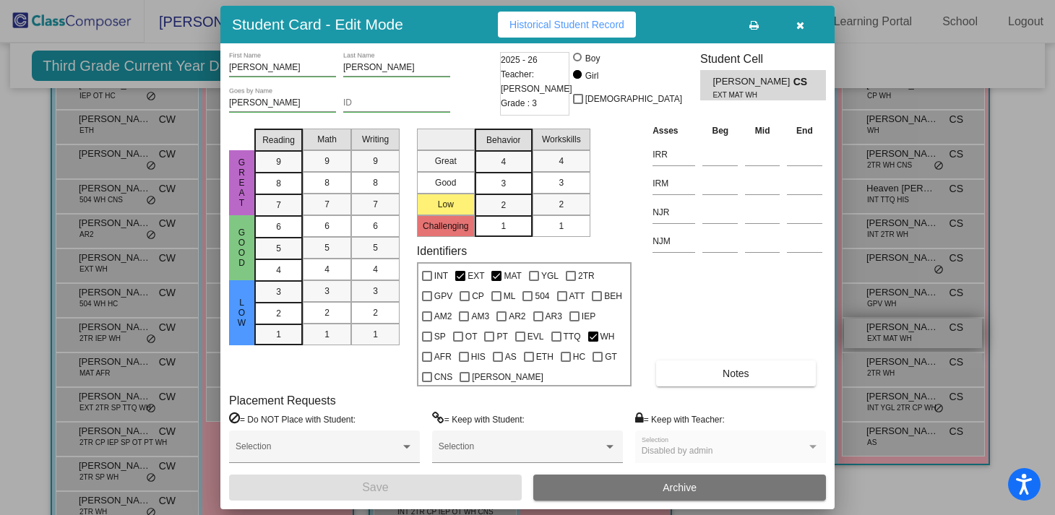
click at [885, 337] on div at bounding box center [527, 257] width 1055 height 515
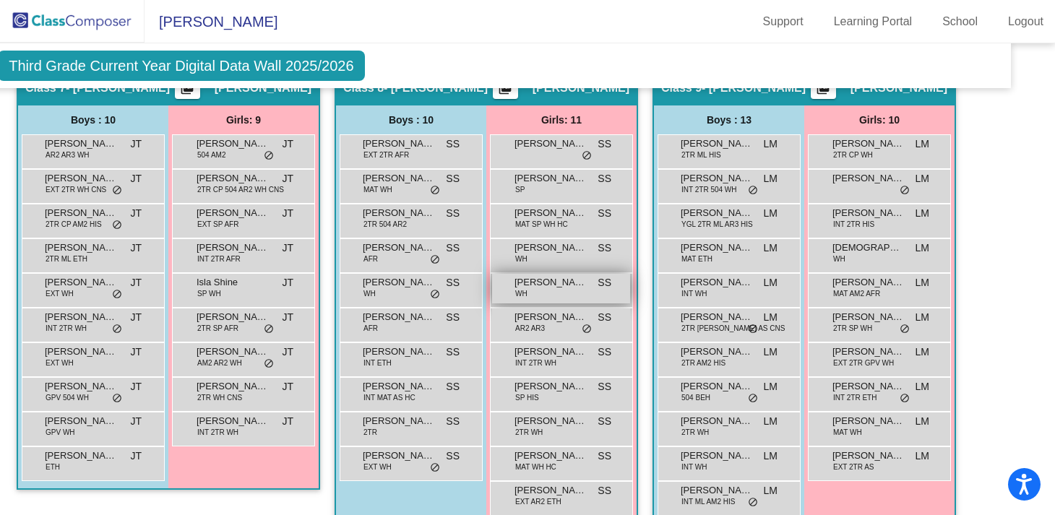
scroll to position [1637, 34]
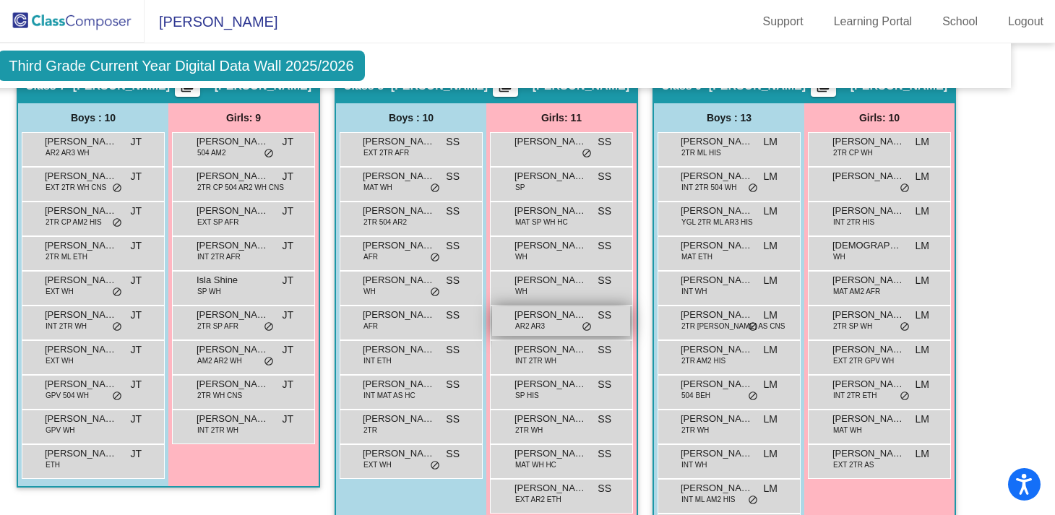
click at [546, 325] on div "Kenzley [PERSON_NAME] AR2 AR3 SS lock do_not_disturb_alt" at bounding box center [561, 321] width 138 height 30
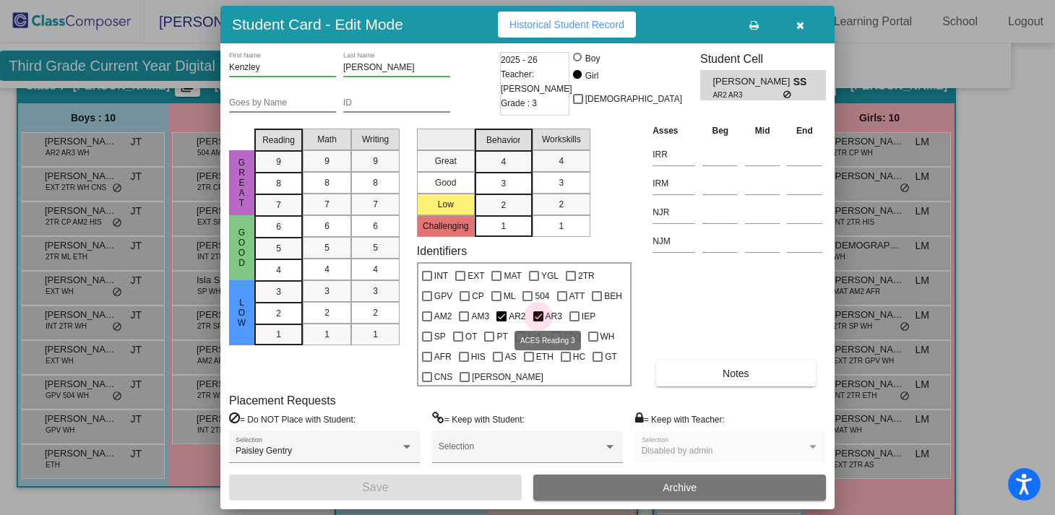
click at [535, 315] on div at bounding box center [538, 316] width 10 height 10
click at [538, 322] on input "AR3" at bounding box center [538, 322] width 1 height 1
checkbox input "false"
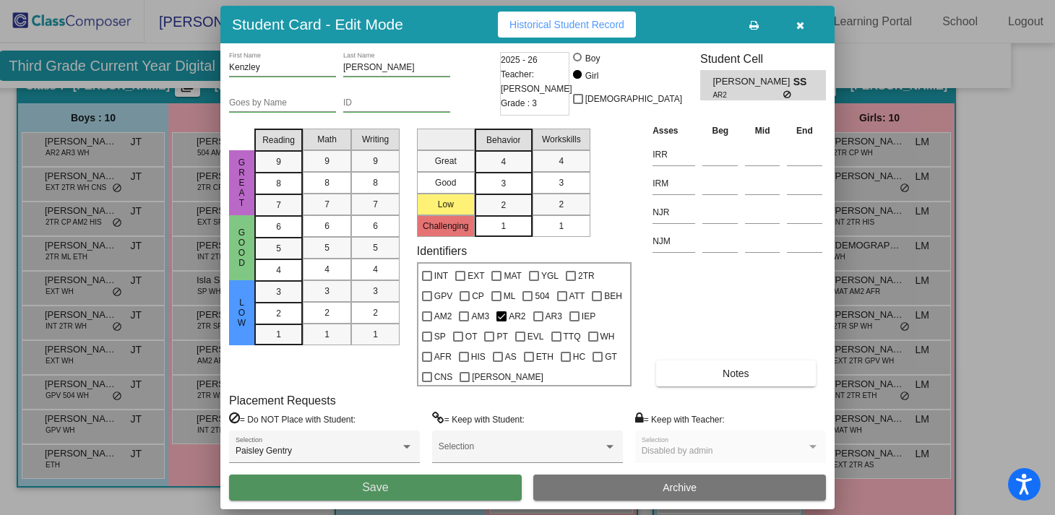
click at [474, 485] on button "Save" at bounding box center [375, 488] width 293 height 26
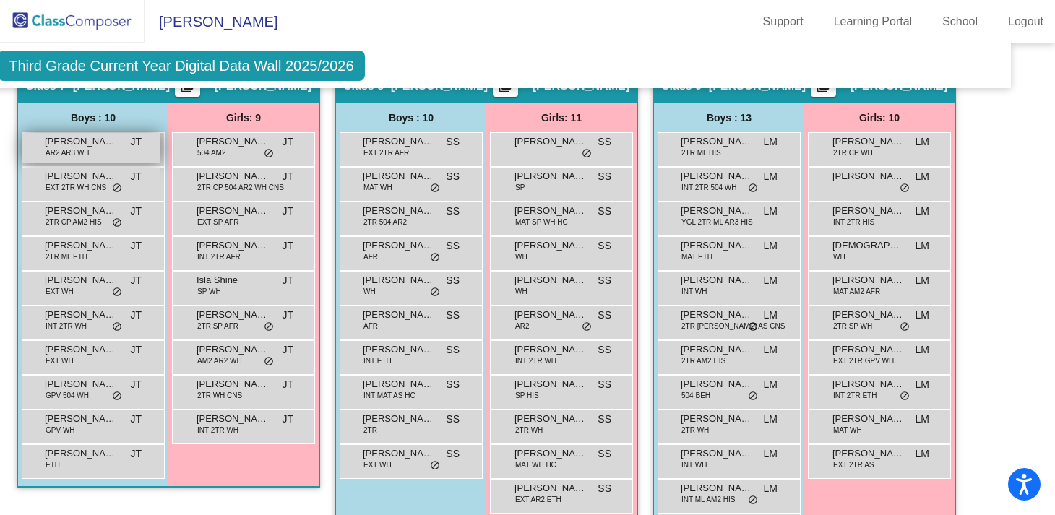
click at [100, 147] on span "[PERSON_NAME]" at bounding box center [81, 141] width 72 height 14
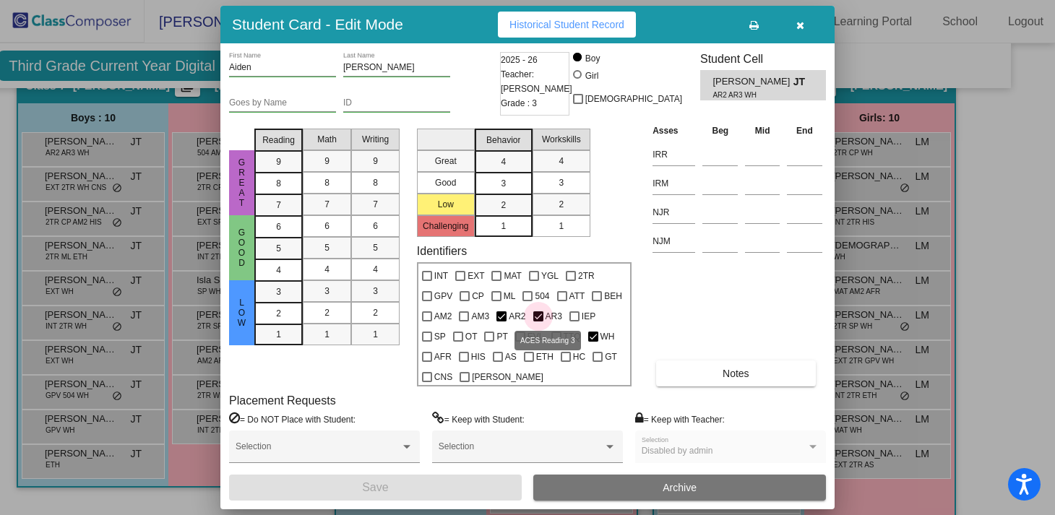
click at [539, 311] on label "AR3" at bounding box center [547, 316] width 29 height 17
click at [538, 322] on input "AR3" at bounding box center [538, 322] width 1 height 1
checkbox input "false"
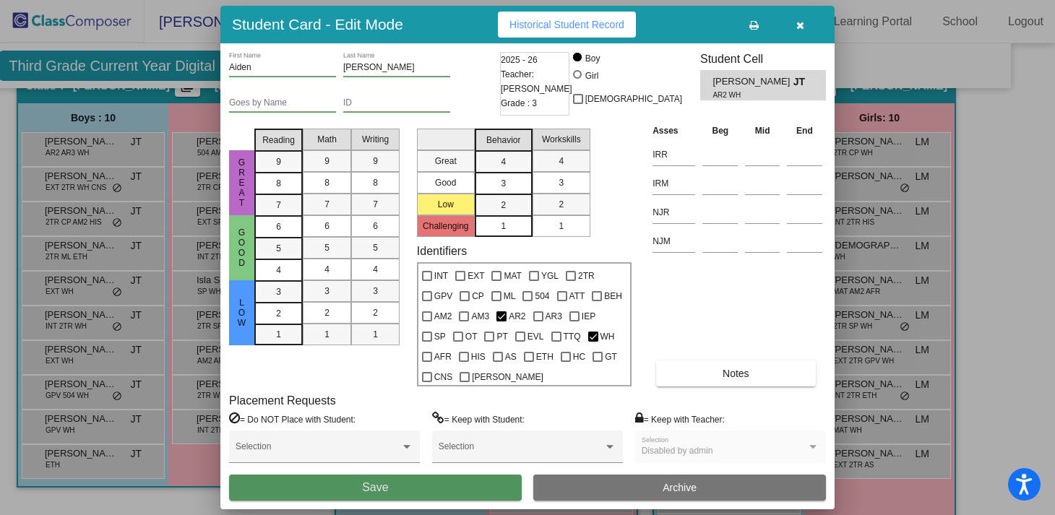
click at [462, 488] on button "Save" at bounding box center [375, 488] width 293 height 26
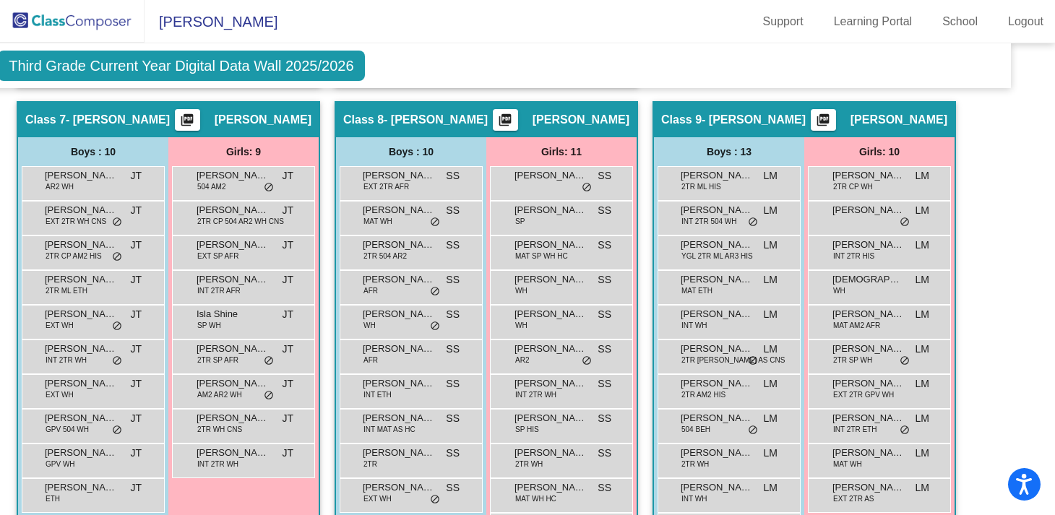
scroll to position [1601, 34]
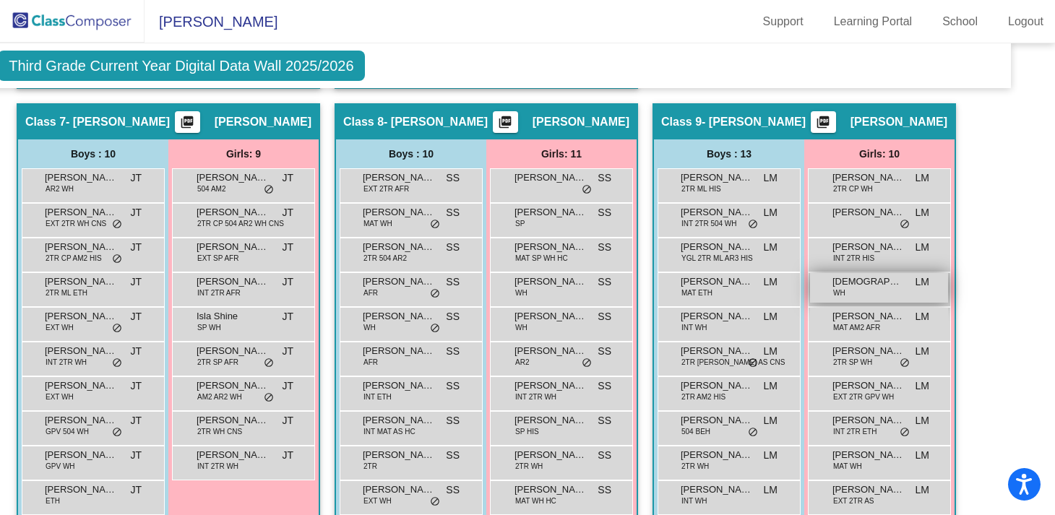
click at [876, 288] on div "[DEMOGRAPHIC_DATA][PERSON_NAME] LM lock do_not_disturb_alt" at bounding box center [879, 288] width 138 height 30
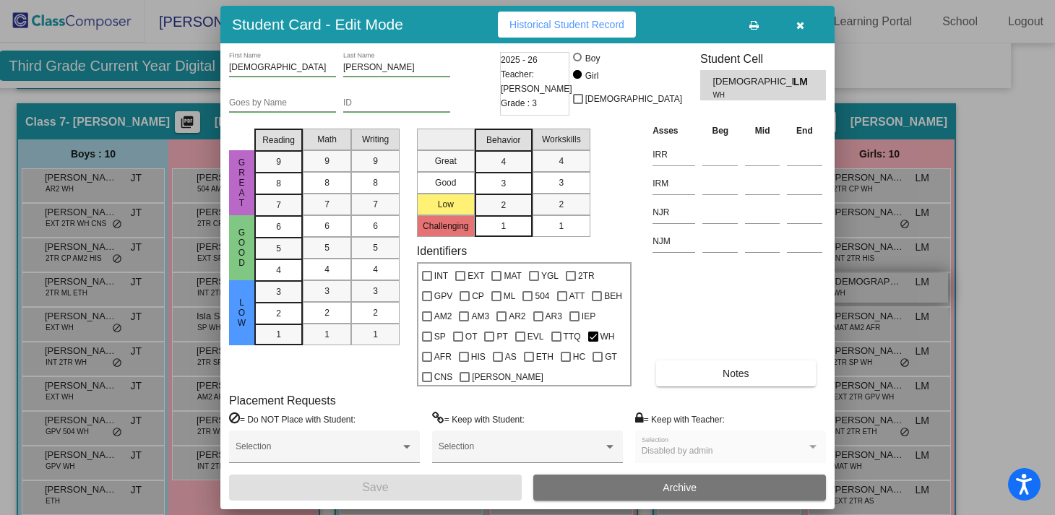
click at [876, 288] on div at bounding box center [527, 257] width 1055 height 515
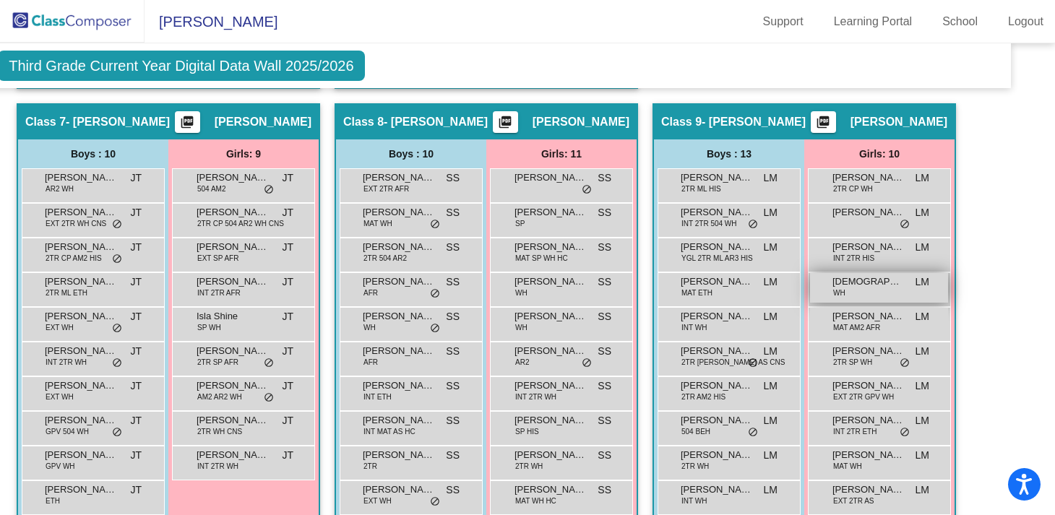
click at [876, 288] on div "[DEMOGRAPHIC_DATA][PERSON_NAME] LM lock do_not_disturb_alt" at bounding box center [879, 288] width 138 height 30
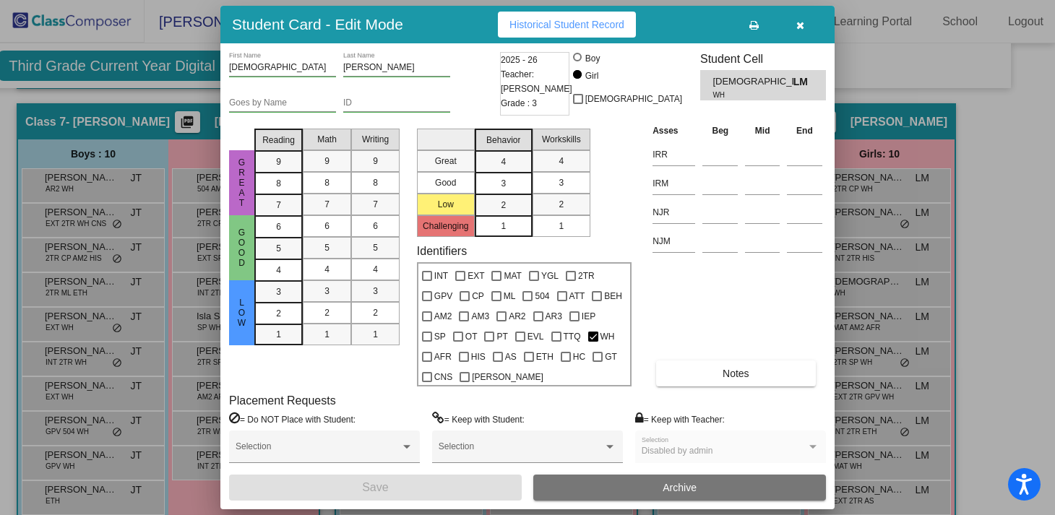
click at [804, 27] on button "button" at bounding box center [800, 25] width 46 height 26
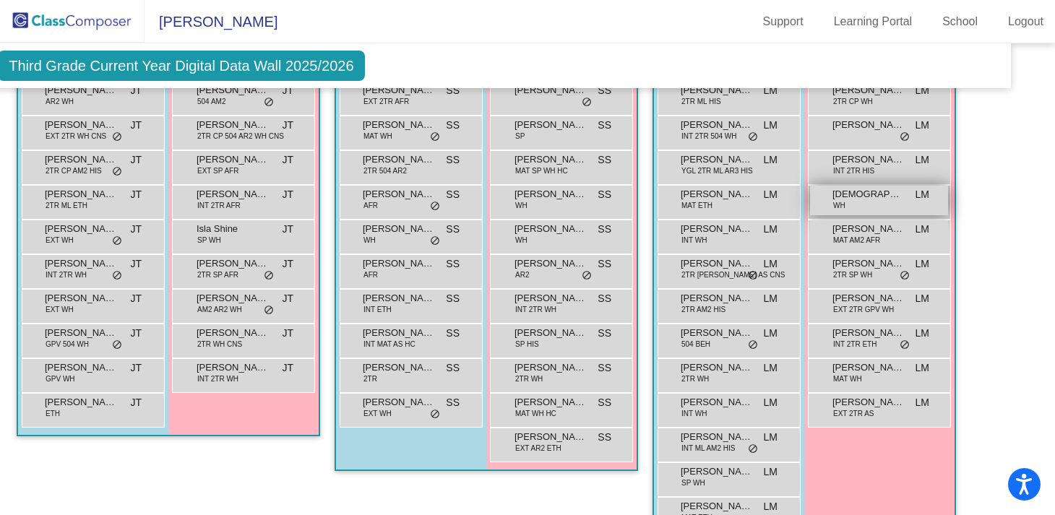
scroll to position [1685, 34]
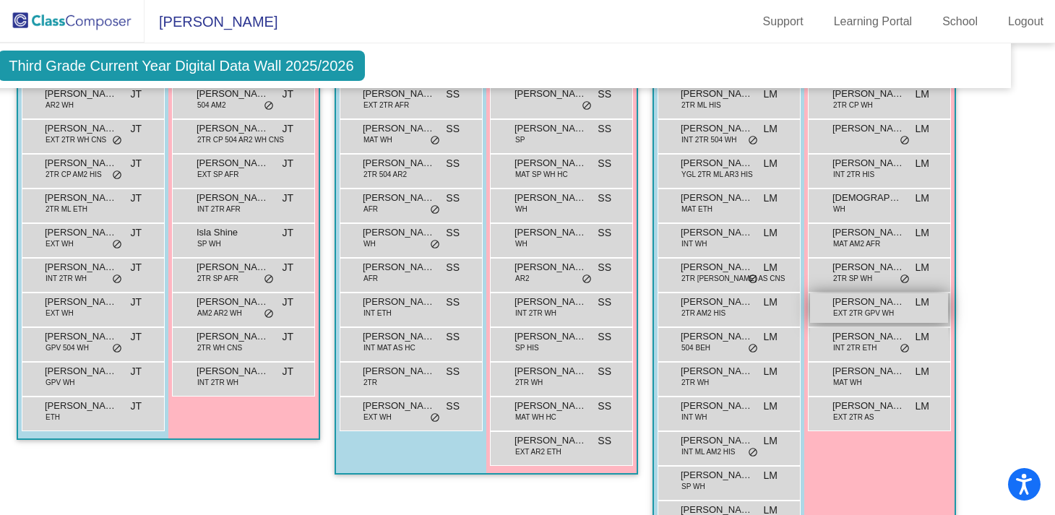
click at [891, 304] on span "[PERSON_NAME]" at bounding box center [868, 302] width 72 height 14
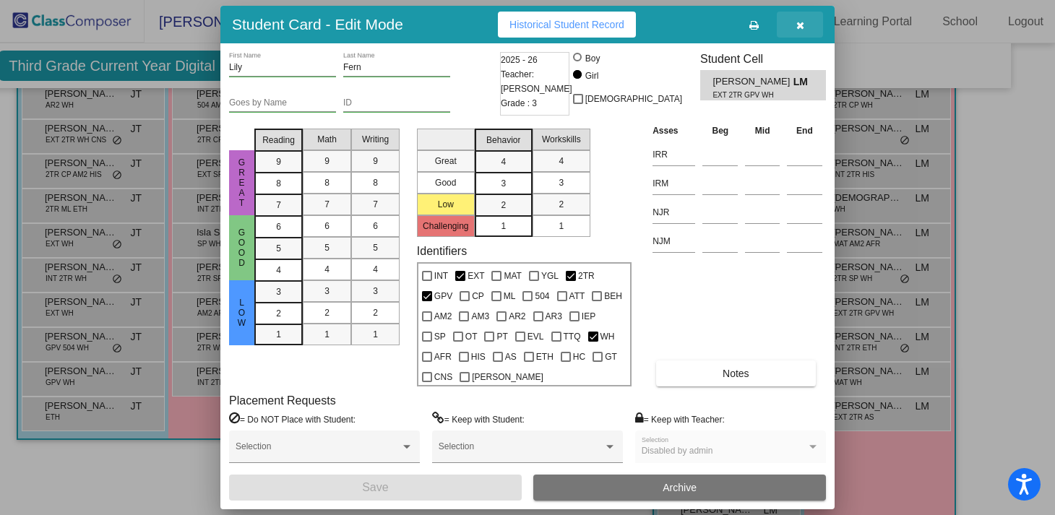
click at [802, 21] on icon "button" at bounding box center [800, 25] width 8 height 10
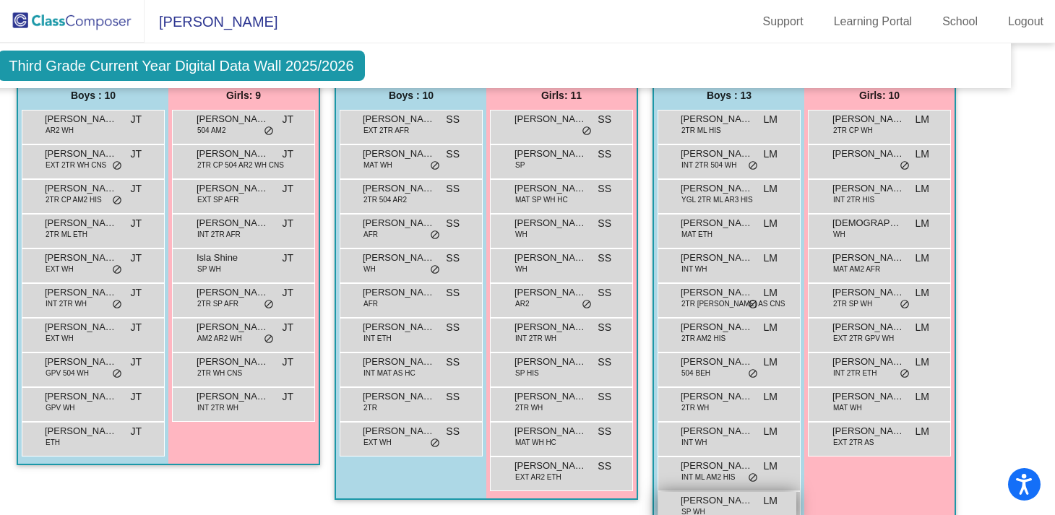
scroll to position [1655, 34]
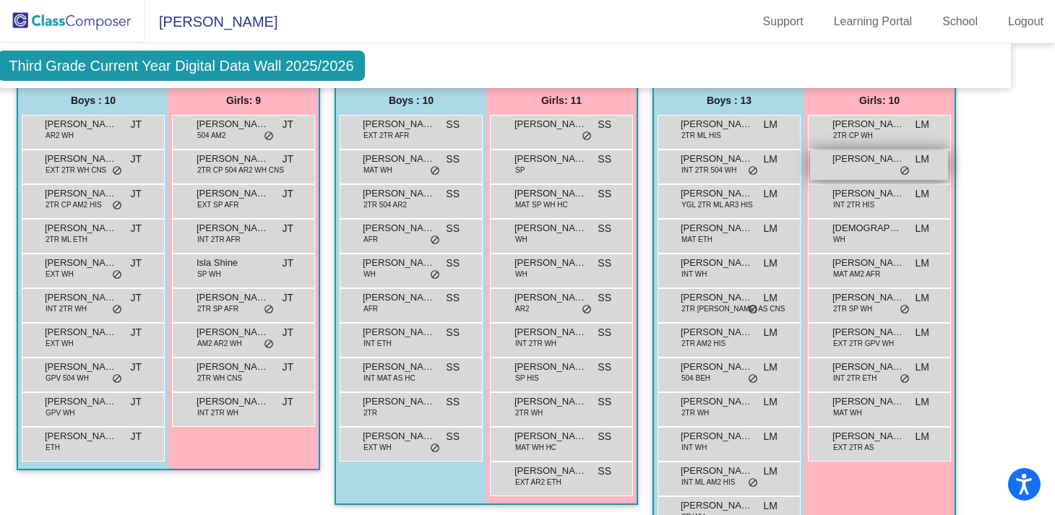
click at [853, 163] on span "[PERSON_NAME]" at bounding box center [868, 159] width 72 height 14
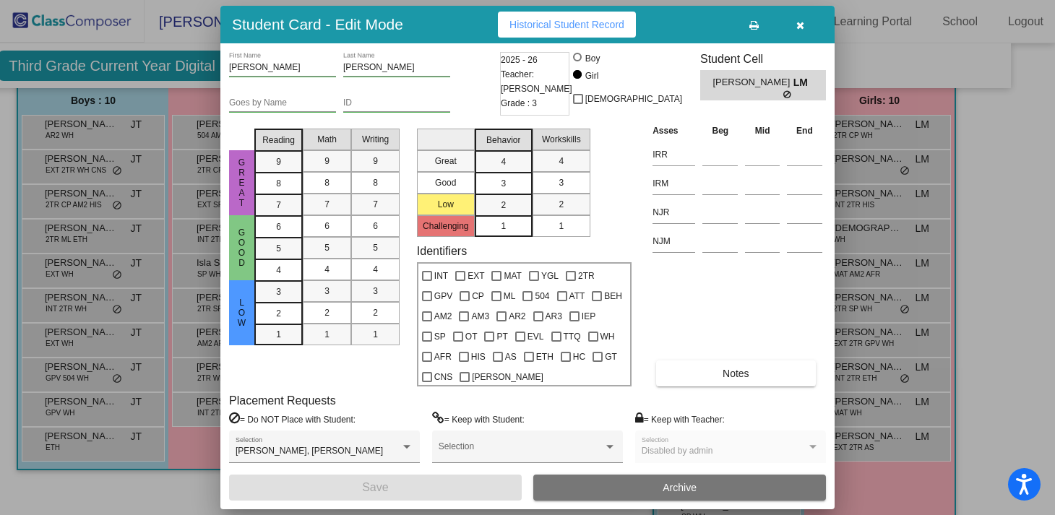
click at [801, 33] on button "button" at bounding box center [800, 25] width 46 height 26
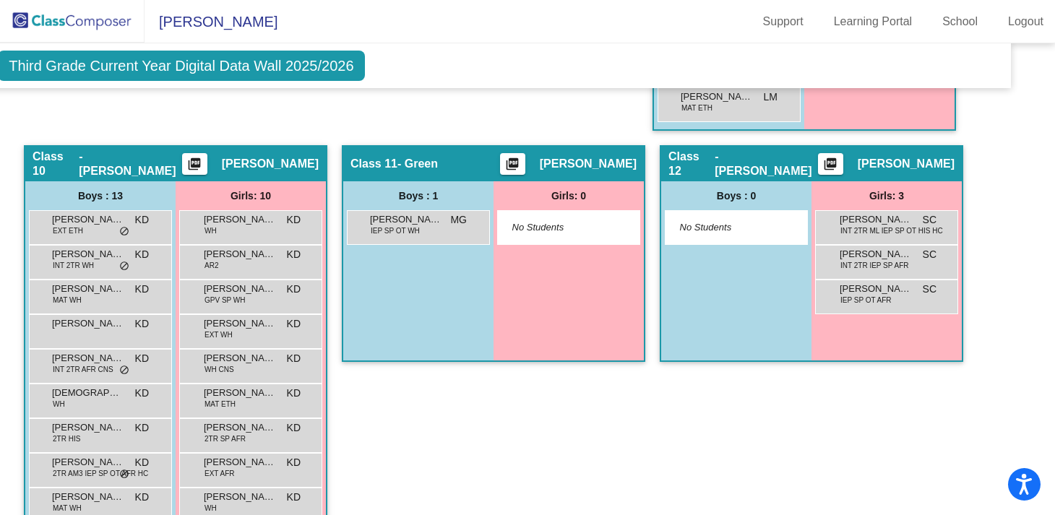
scroll to position [2099, 34]
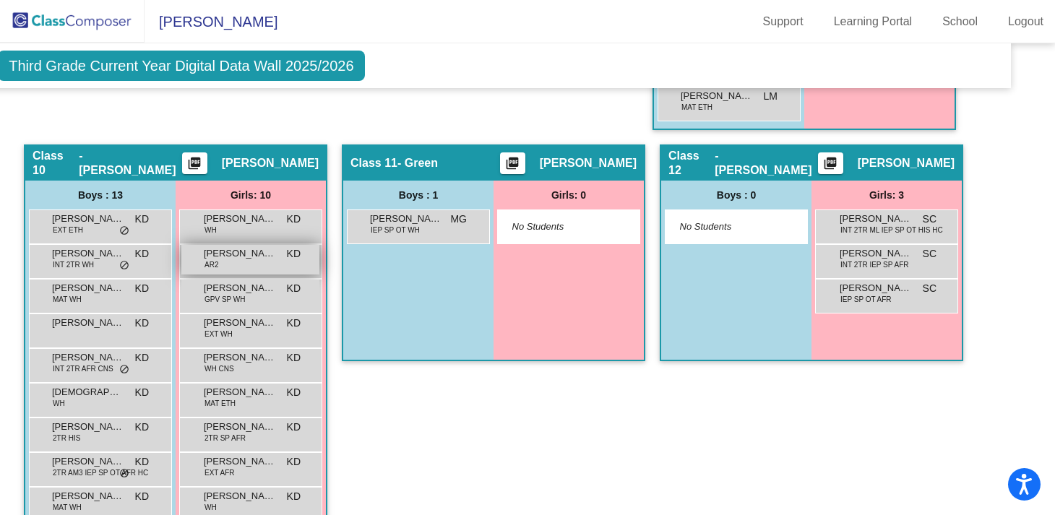
click at [208, 262] on span "AR2" at bounding box center [211, 264] width 14 height 11
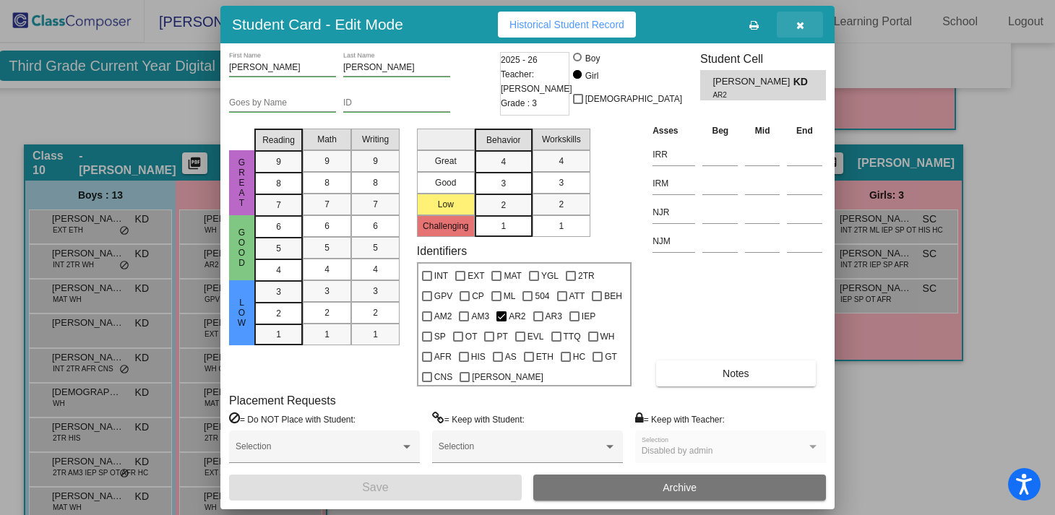
click at [803, 18] on button "button" at bounding box center [800, 25] width 46 height 26
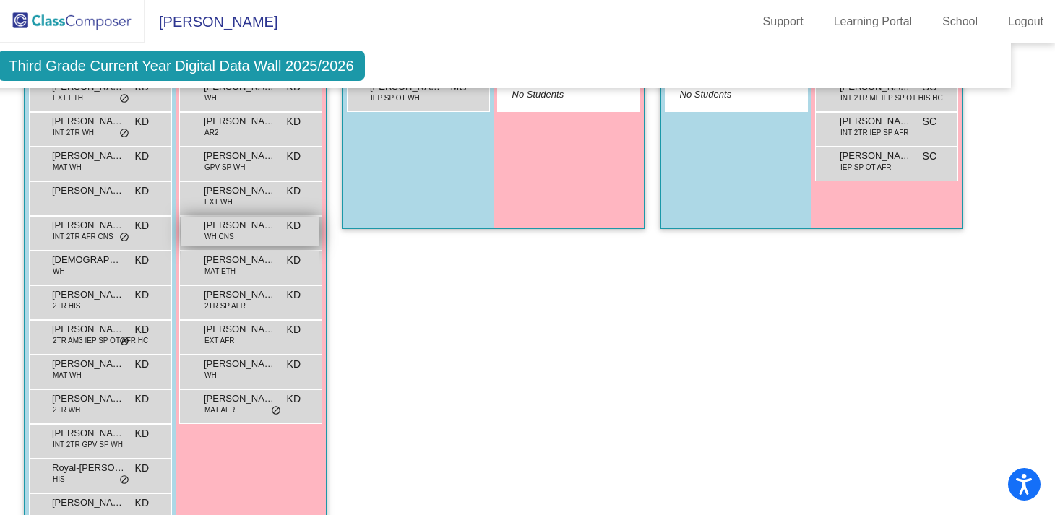
scroll to position [2215, 34]
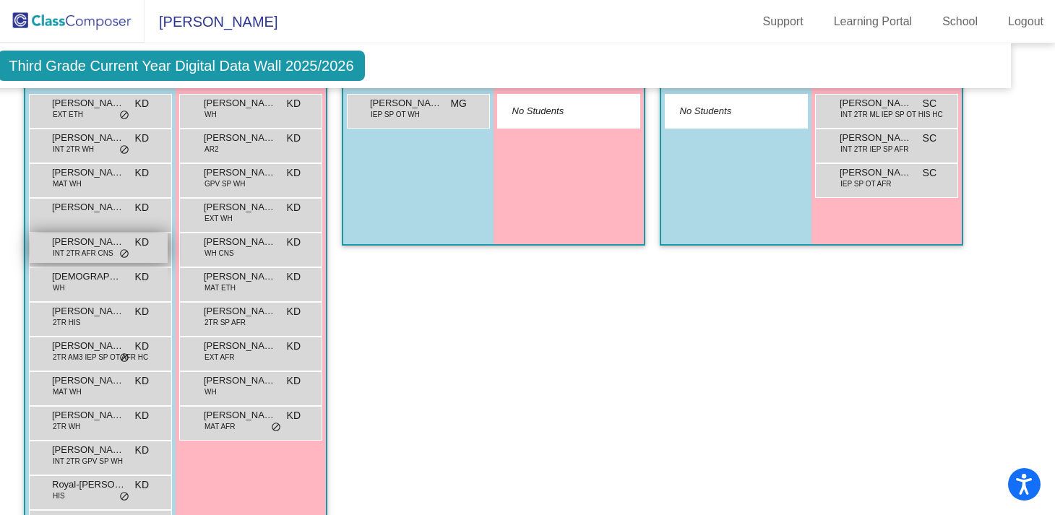
click at [96, 254] on span "INT 2TR AFR CNS" at bounding box center [83, 253] width 61 height 11
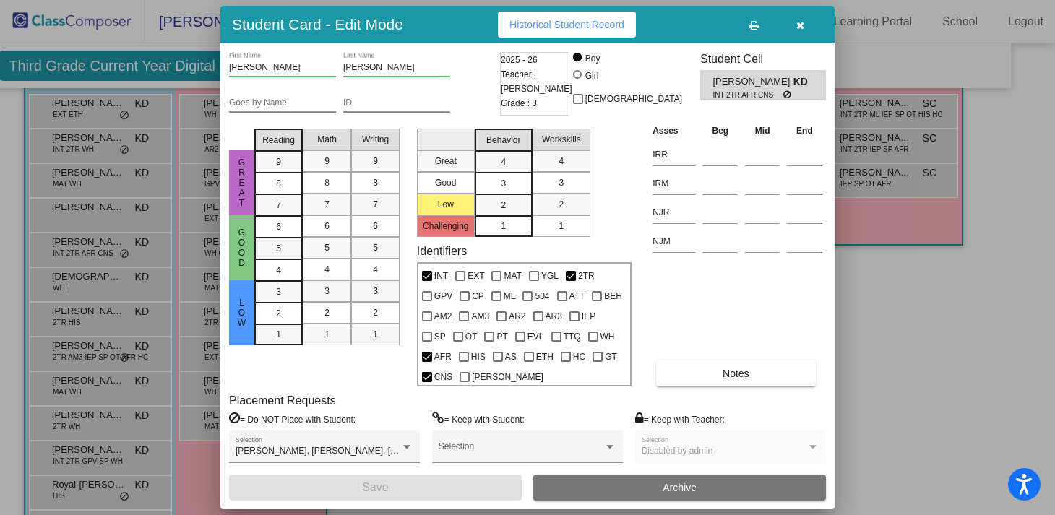
click at [799, 29] on icon "button" at bounding box center [800, 25] width 8 height 10
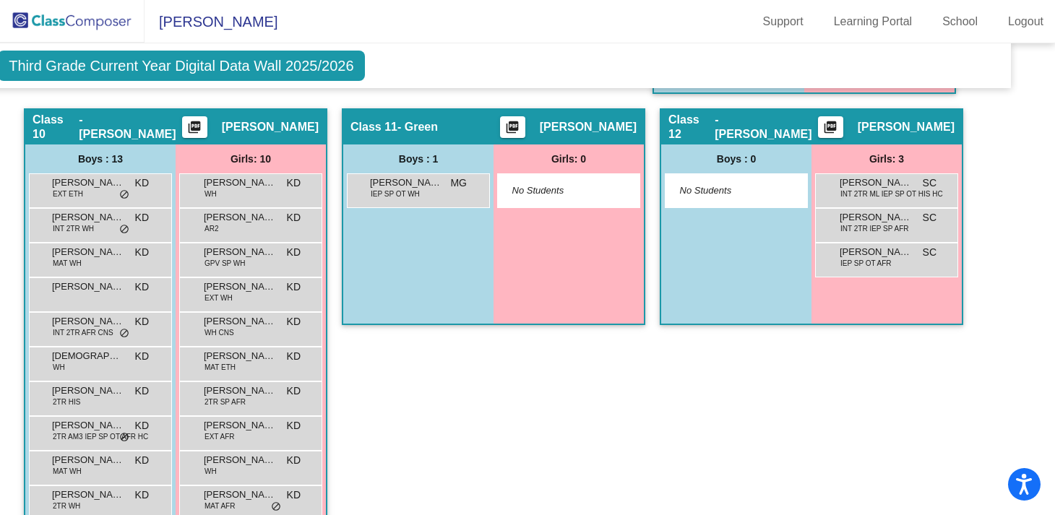
scroll to position [2140, 34]
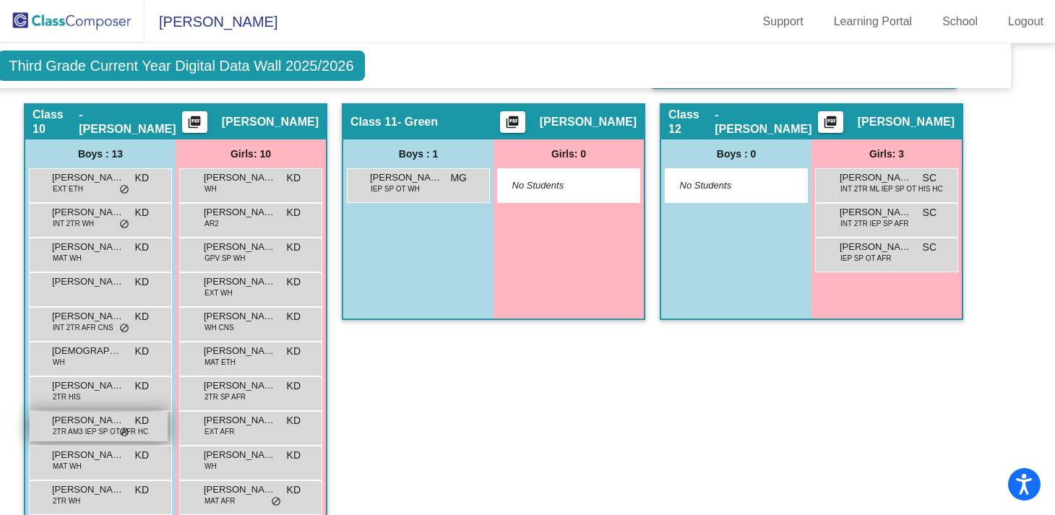
click at [90, 428] on span "2TR AM3 IEP SP OT AFR HC" at bounding box center [100, 431] width 95 height 11
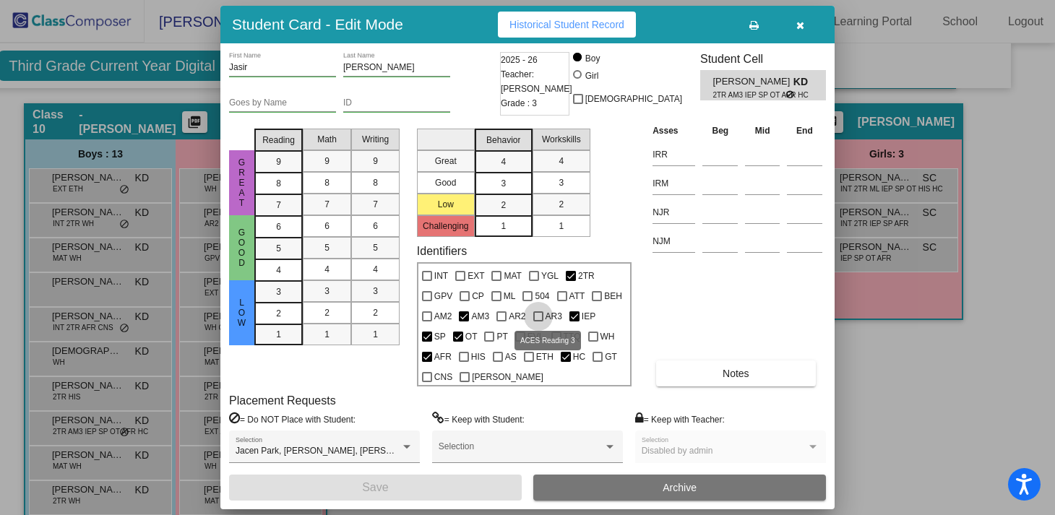
click at [540, 316] on div at bounding box center [538, 316] width 10 height 10
click at [538, 322] on input "AR3" at bounding box center [538, 322] width 1 height 1
checkbox input "true"
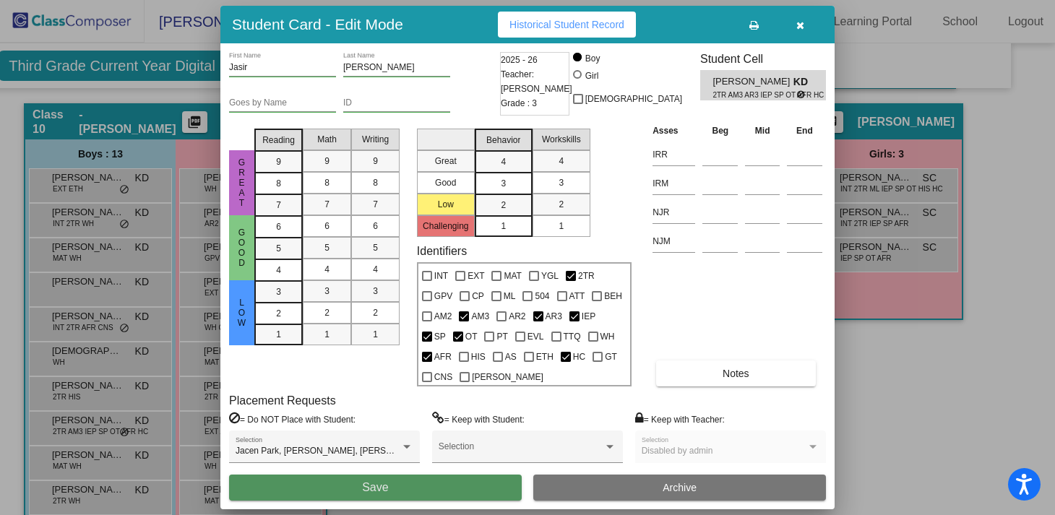
click at [448, 493] on button "Save" at bounding box center [375, 488] width 293 height 26
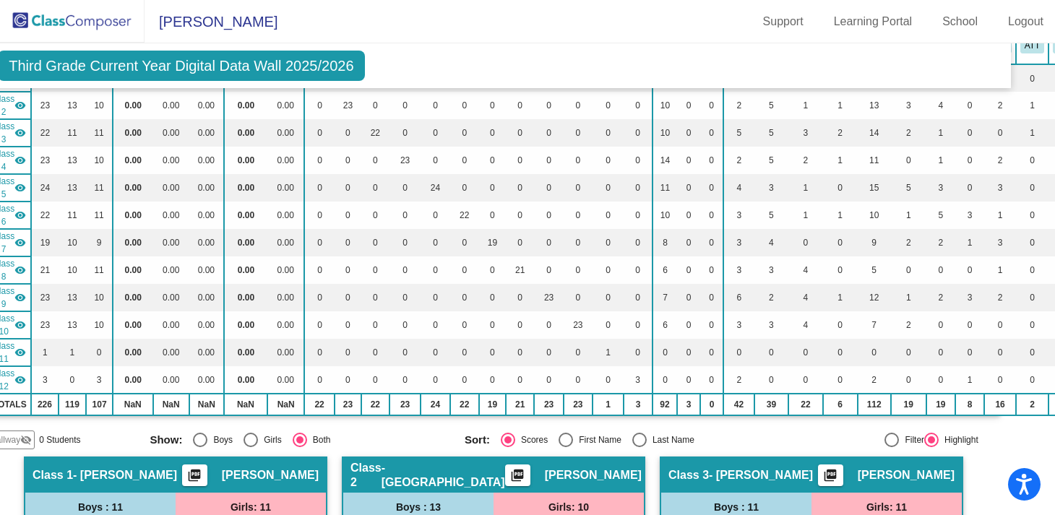
scroll to position [0, 34]
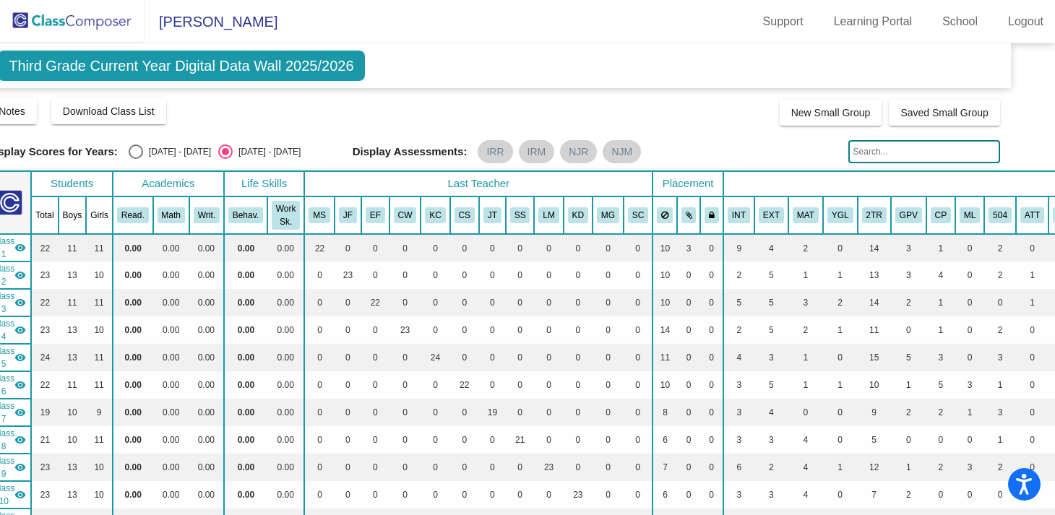
click at [900, 148] on input "text" at bounding box center [924, 151] width 152 height 23
type input "s"
type input "[PERSON_NAME]"
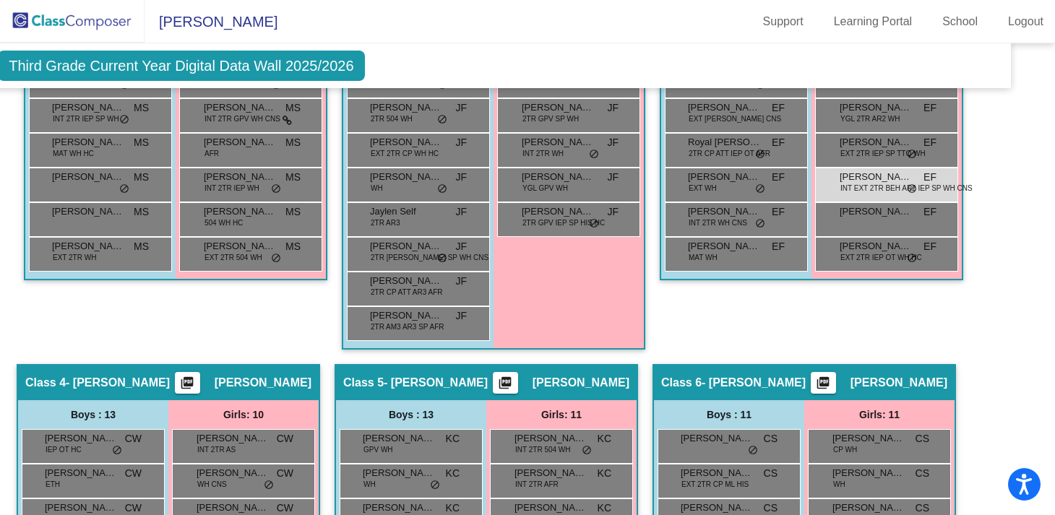
scroll to position [803, 34]
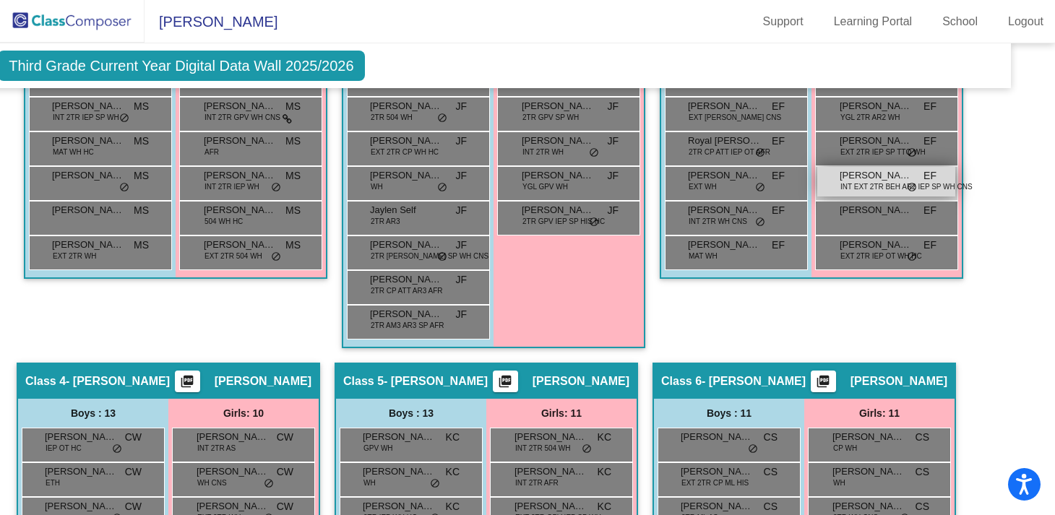
click at [867, 182] on span "INT EXT 2TR BEH AR2 IEP SP WH CNS" at bounding box center [906, 186] width 132 height 11
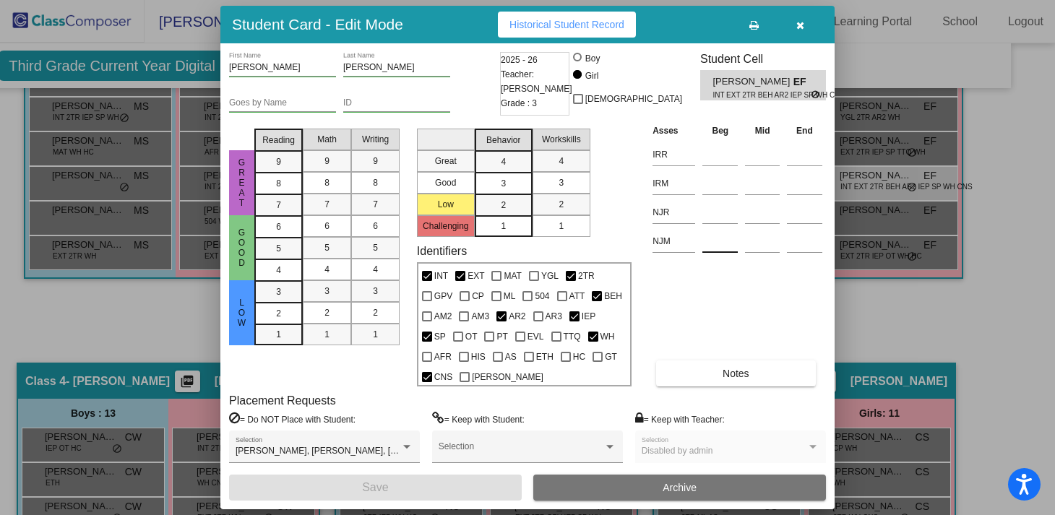
scroll to position [0, 0]
click at [805, 25] on button "button" at bounding box center [800, 25] width 46 height 26
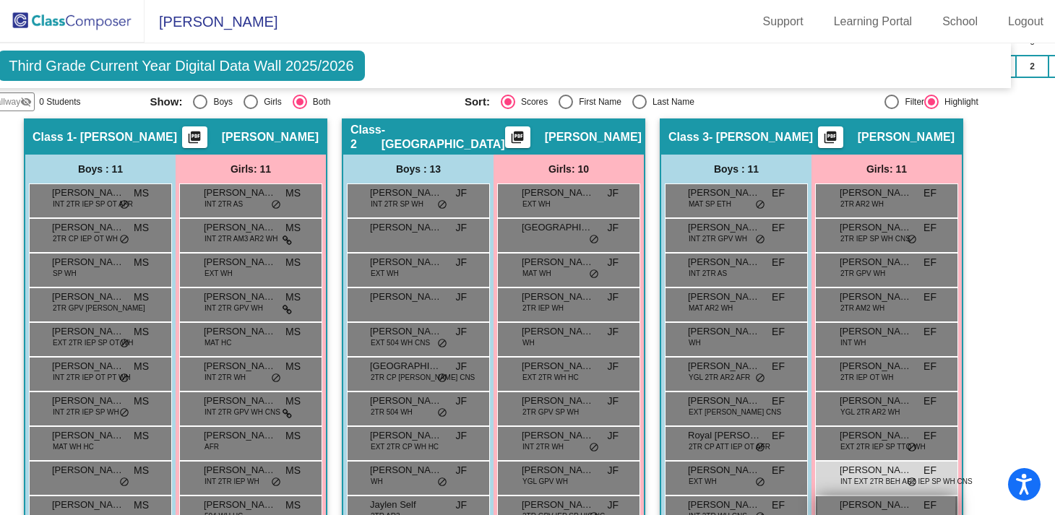
scroll to position [514, 34]
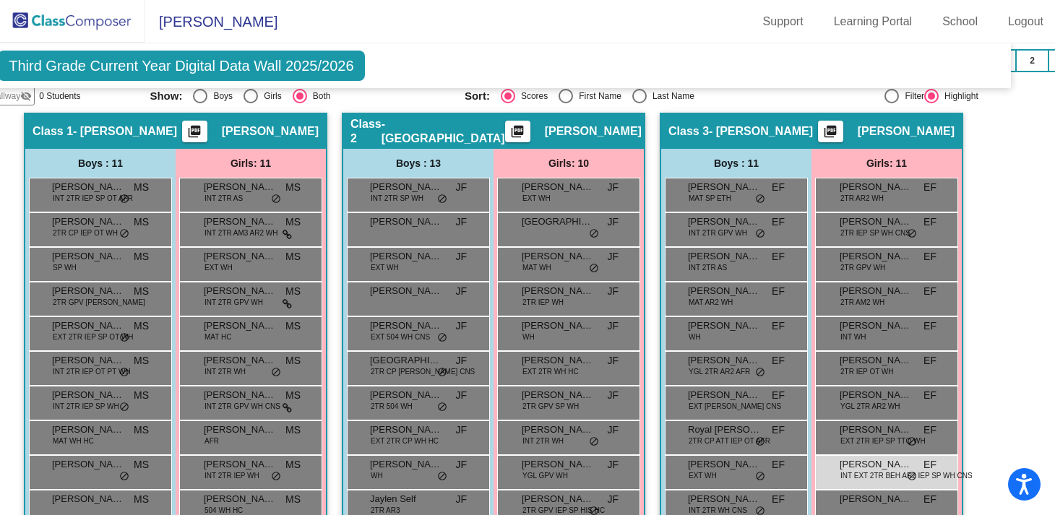
click at [1006, 155] on mat-sidenav-content "Third Grade Current Year Digital Data Wall 2025/2026 Add, Move, or Retain Stude…" at bounding box center [527, 279] width 1055 height 472
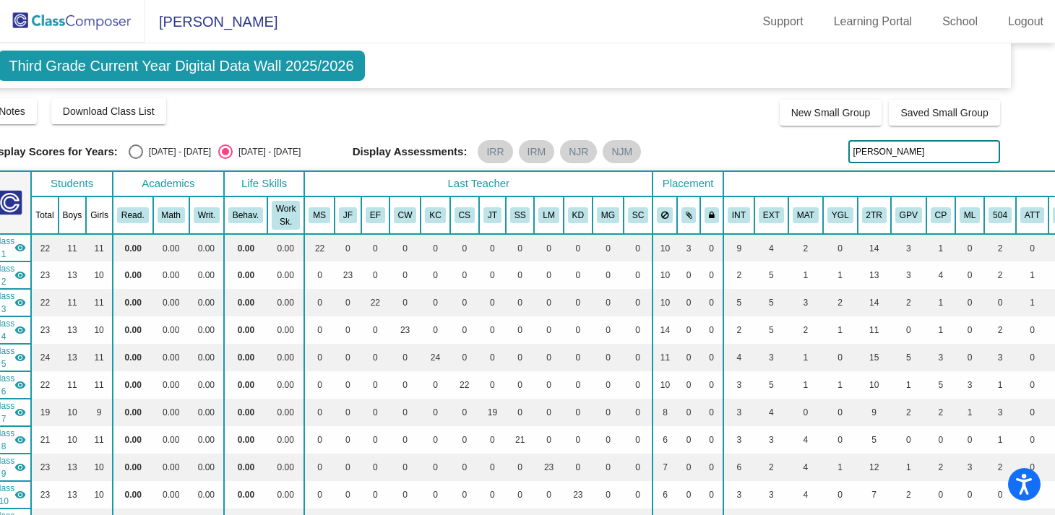
scroll to position [0, 0]
drag, startPoint x: 888, startPoint y: 153, endPoint x: 825, endPoint y: 152, distance: 62.9
click at [825, 152] on div "Display Scores for Years: [DATE] - [DATE] [DATE] - [DATE] Display Assessments: …" at bounding box center [493, 151] width 1013 height 23
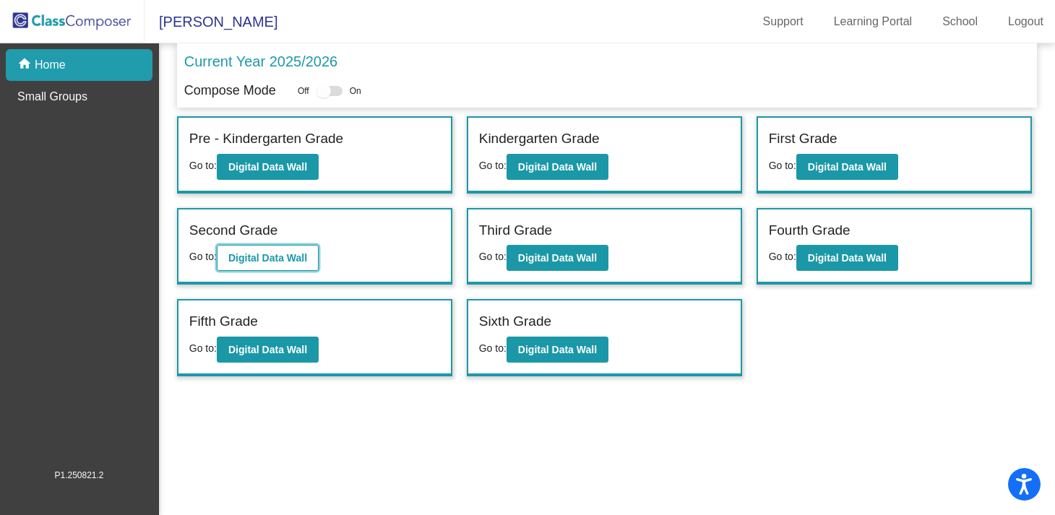
click at [288, 264] on button "Digital Data Wall" at bounding box center [268, 258] width 102 height 26
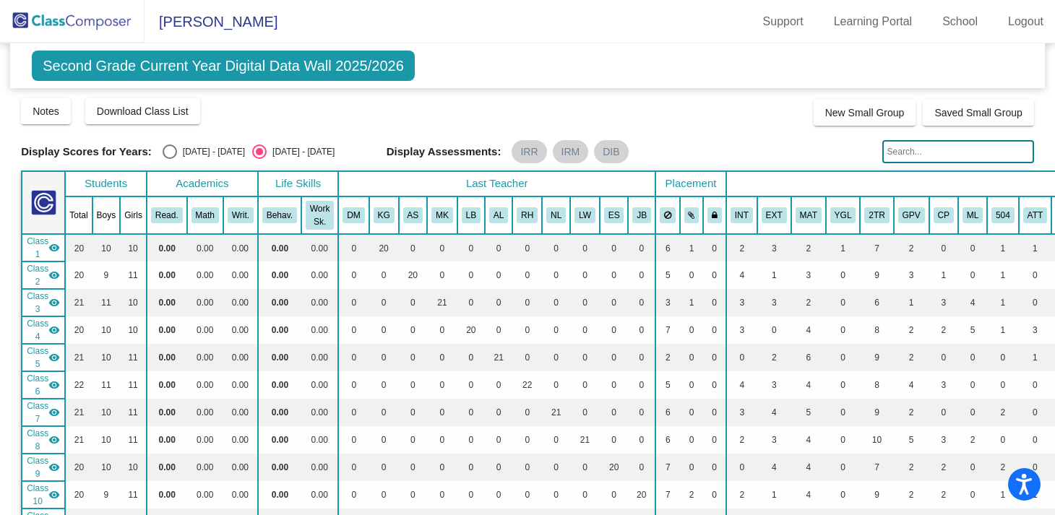
click at [947, 148] on input "text" at bounding box center [958, 151] width 152 height 23
type input "[PERSON_NAME]"
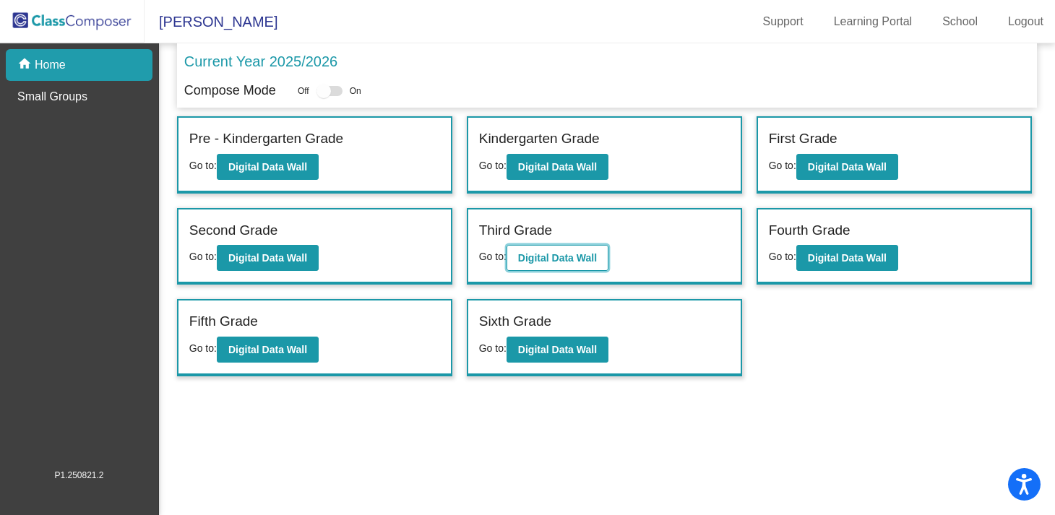
click at [580, 259] on b "Digital Data Wall" at bounding box center [557, 258] width 79 height 12
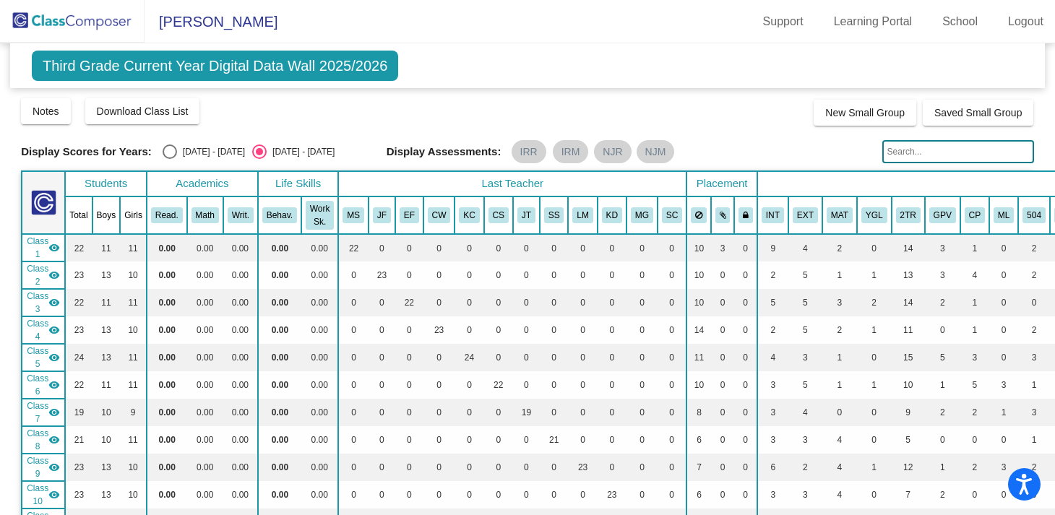
click at [931, 151] on input "text" at bounding box center [958, 151] width 152 height 23
type input "[PERSON_NAME]"
